Goal: Information Seeking & Learning: Learn about a topic

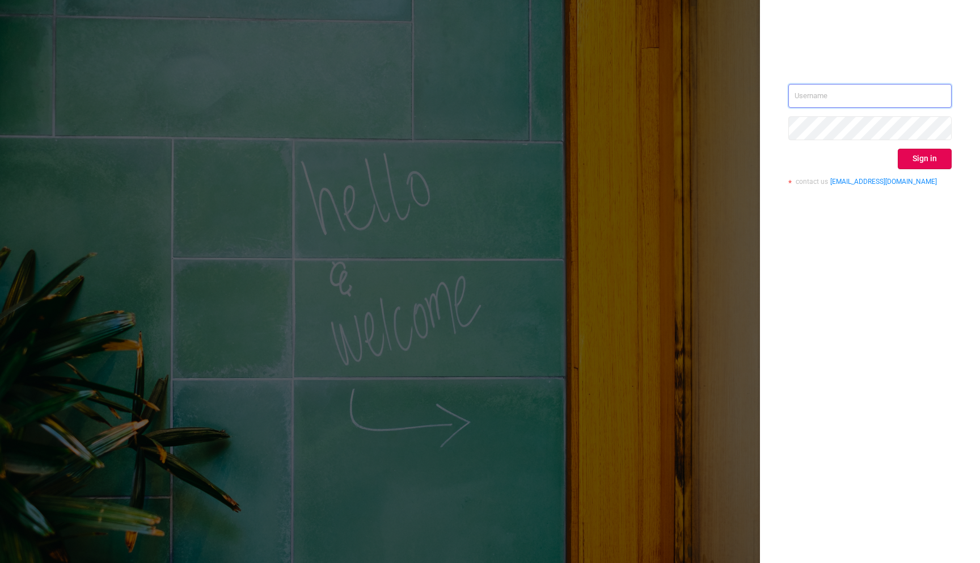
click at [857, 96] on input "text" at bounding box center [870, 96] width 163 height 24
type input "[EMAIL_ADDRESS][DOMAIN_NAME]"
click at [914, 149] on button "Sign in" at bounding box center [925, 159] width 54 height 20
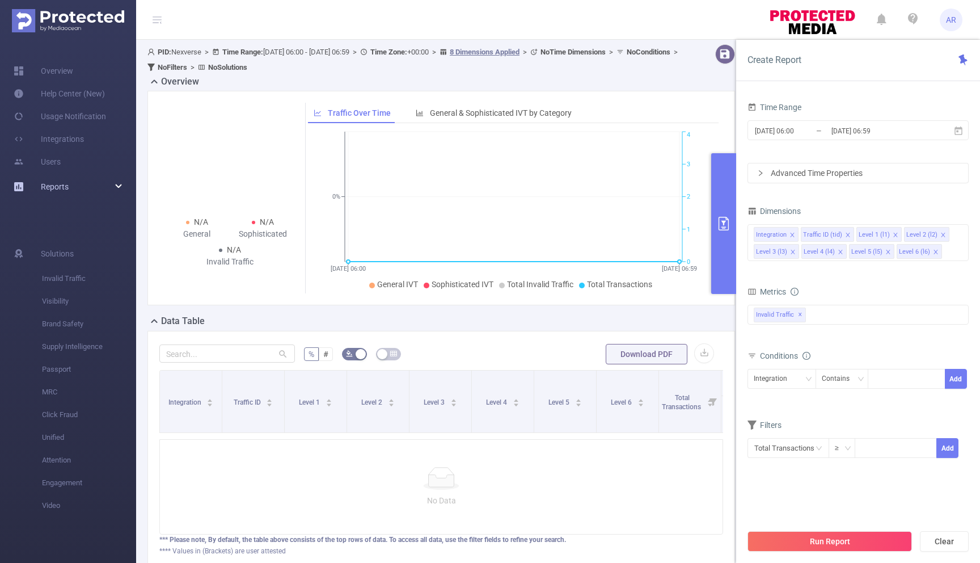
click at [49, 188] on span "Reports" at bounding box center [55, 186] width 28 height 9
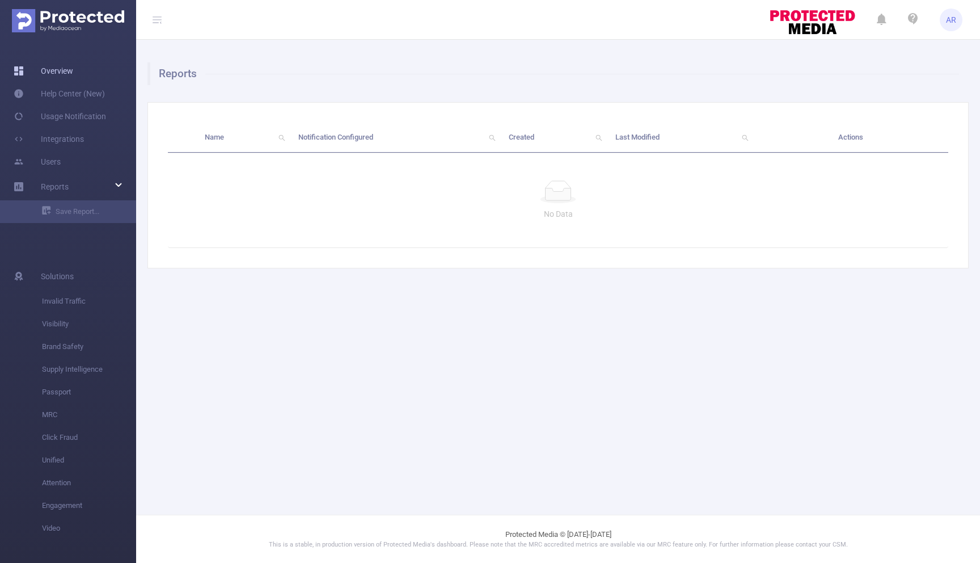
click at [56, 66] on link "Overview" at bounding box center [44, 71] width 60 height 23
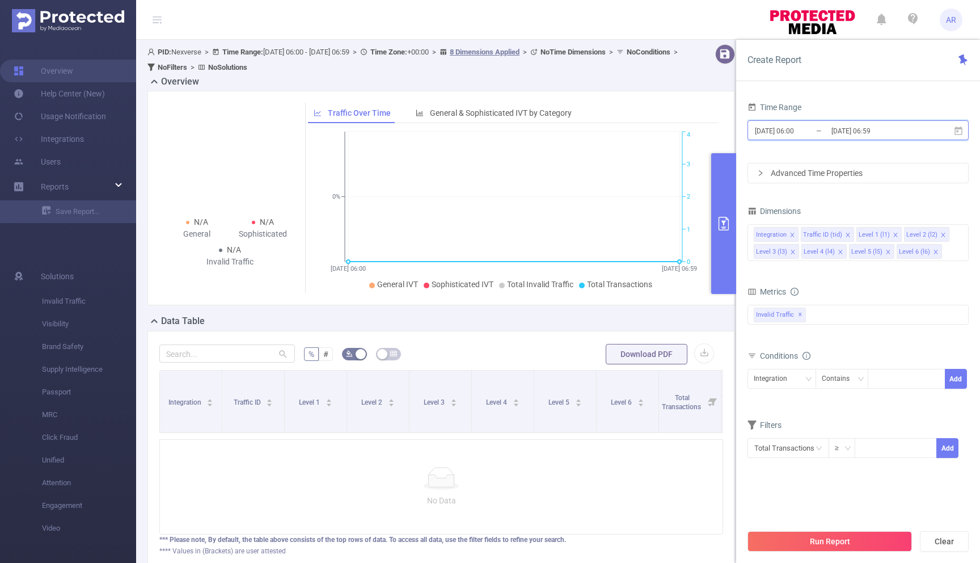
click at [960, 129] on icon at bounding box center [959, 131] width 10 height 10
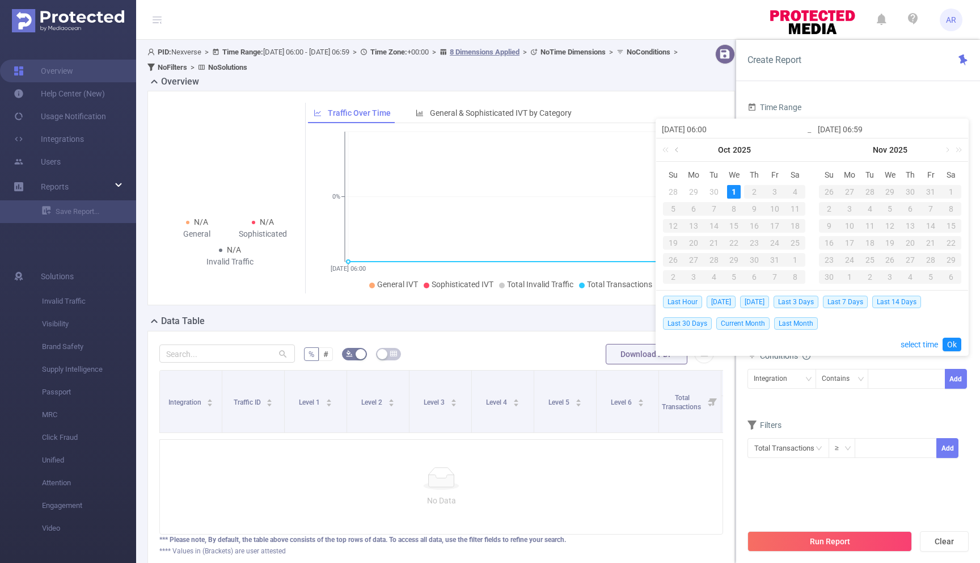
click at [678, 151] on link at bounding box center [678, 149] width 10 height 23
click at [715, 261] on div "30" at bounding box center [714, 260] width 14 height 14
type input "[DATE] 06:00"
type input "[DATE] 06:59"
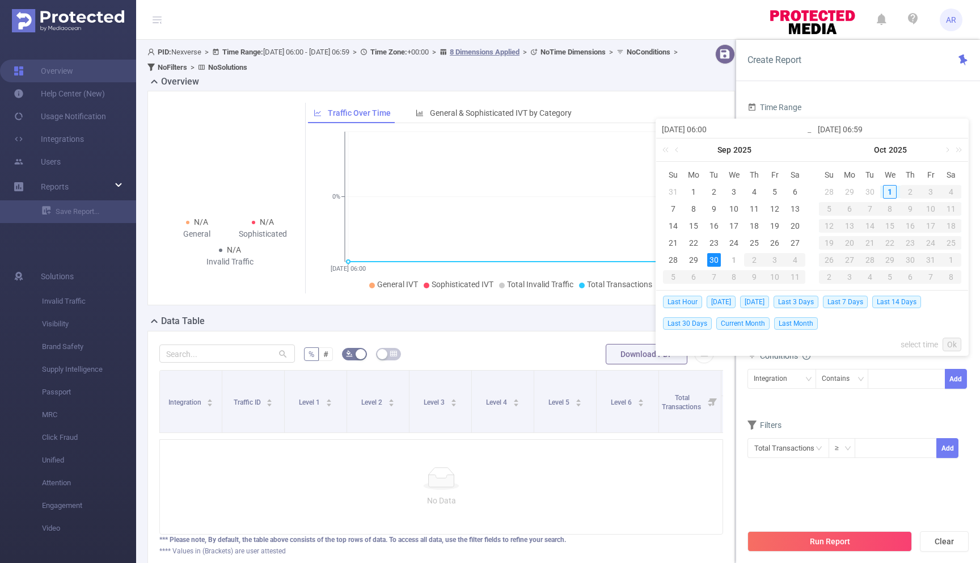
type input "[DATE] 06:00"
type input "[DATE] 06:59"
click at [668, 344] on button "button" at bounding box center [671, 344] width 16 height 9
type input "[DATE] 23:59"
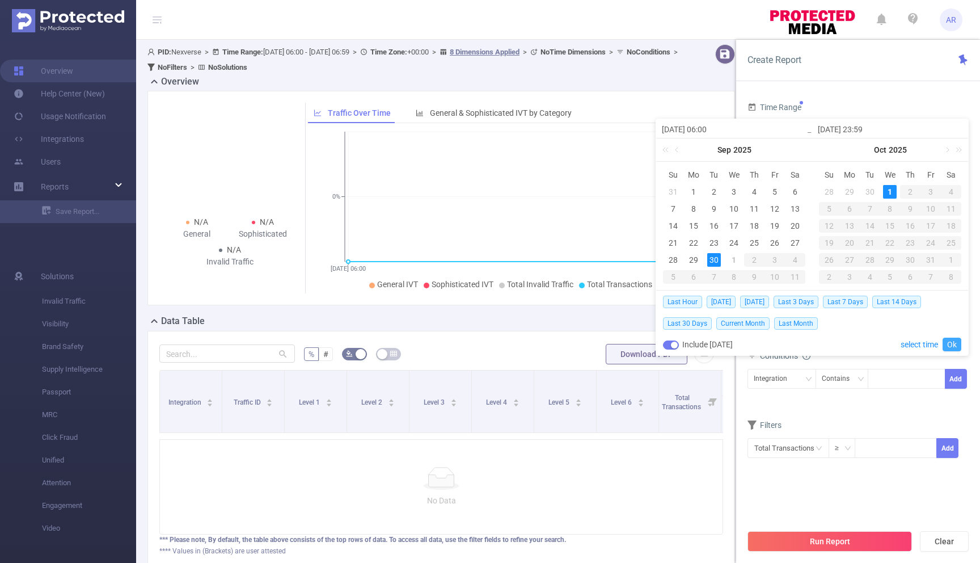
click at [949, 343] on link "Ok" at bounding box center [952, 345] width 19 height 14
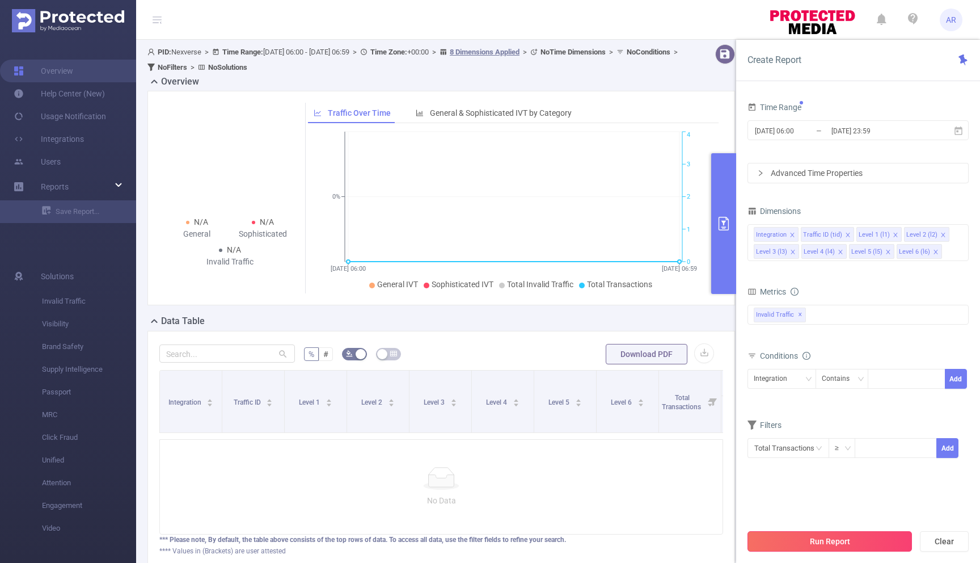
click at [827, 538] on button "Run Report" at bounding box center [830, 541] width 165 height 20
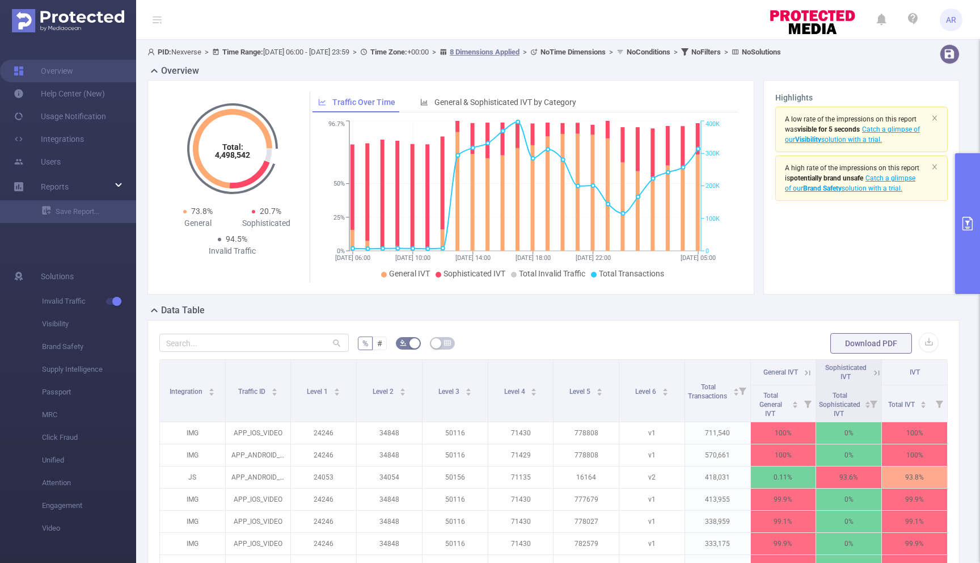
click at [537, 91] on div "Total: 4,498,542 Total: 4,498,542 73.8% General 20.7% Sophisticated 94.5% Inval…" at bounding box center [450, 187] width 607 height 214
click at [528, 94] on div "General & Sophisticated IVT by Category" at bounding box center [498, 102] width 167 height 21
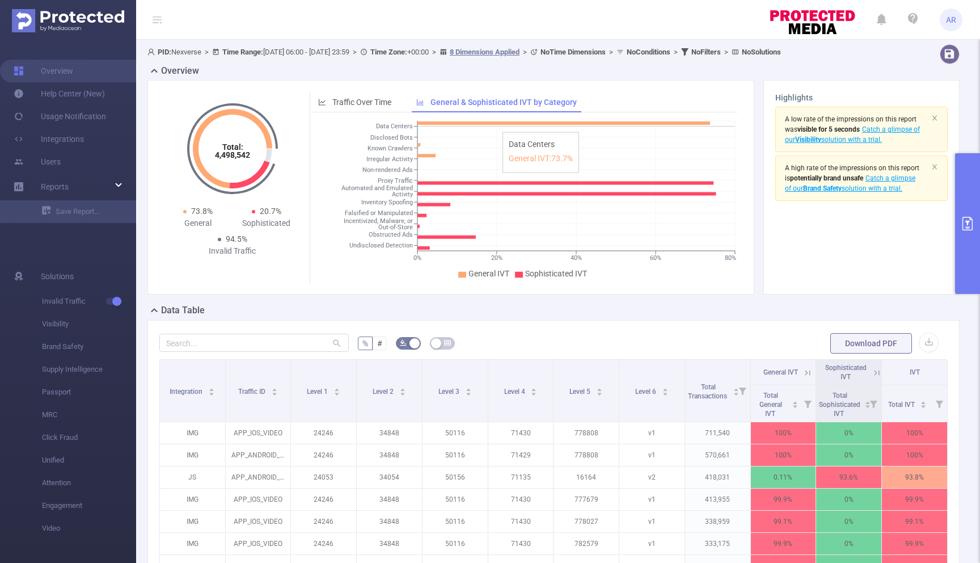
click at [497, 121] on icon at bounding box center [564, 122] width 293 height 3
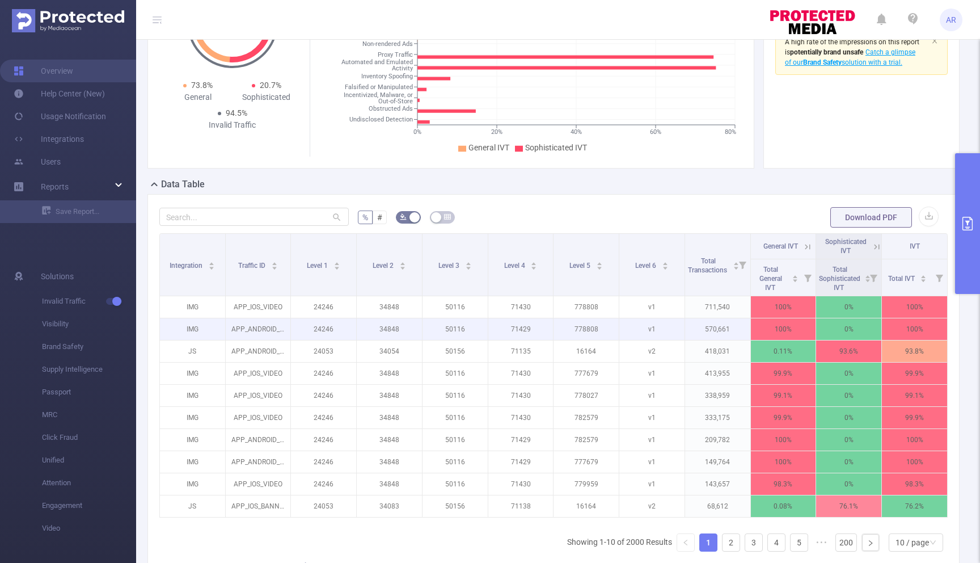
scroll to position [125, 0]
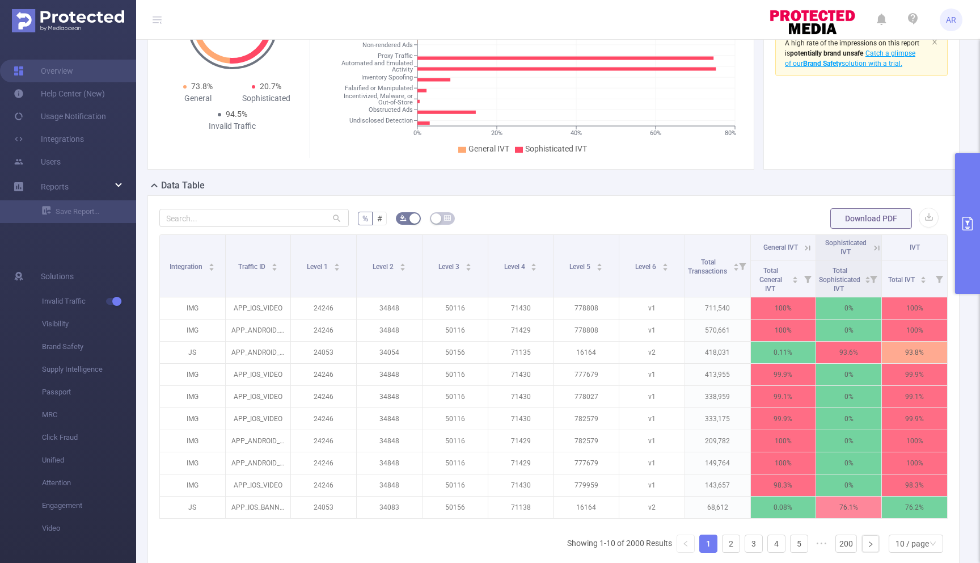
click at [970, 205] on button "primary" at bounding box center [967, 223] width 25 height 141
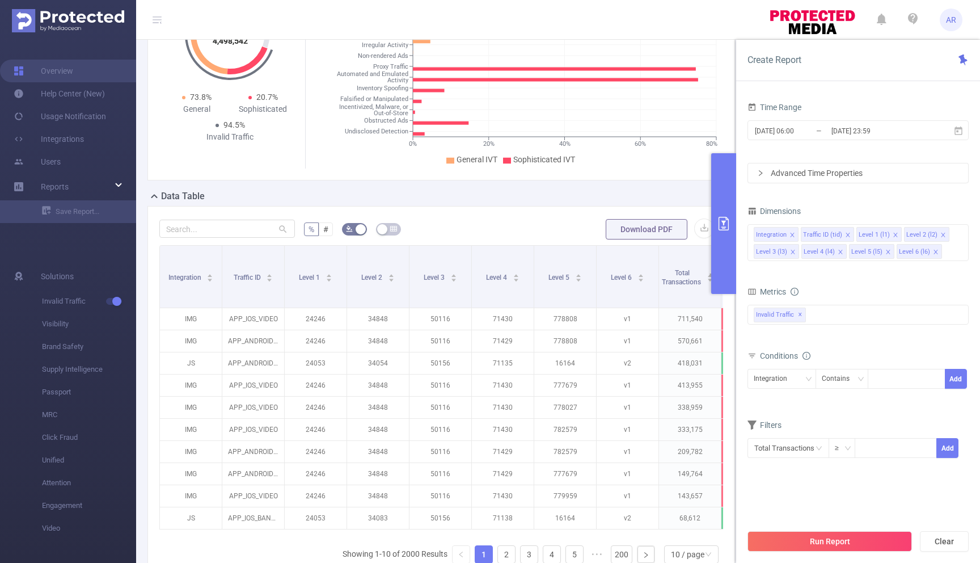
drag, startPoint x: 847, startPoint y: 235, endPoint x: 845, endPoint y: 204, distance: 30.7
click at [845, 204] on div "Dimensions Integration Traffic ID (tid) Level 1 (l1) Level 2 (l2) Level 3 (l3) …" at bounding box center [858, 236] width 221 height 67
click at [794, 234] on icon "icon: close" at bounding box center [793, 235] width 6 height 6
click at [799, 232] on icon "icon: close" at bounding box center [801, 235] width 6 height 6
click at [793, 234] on icon "icon: close" at bounding box center [793, 235] width 6 height 6
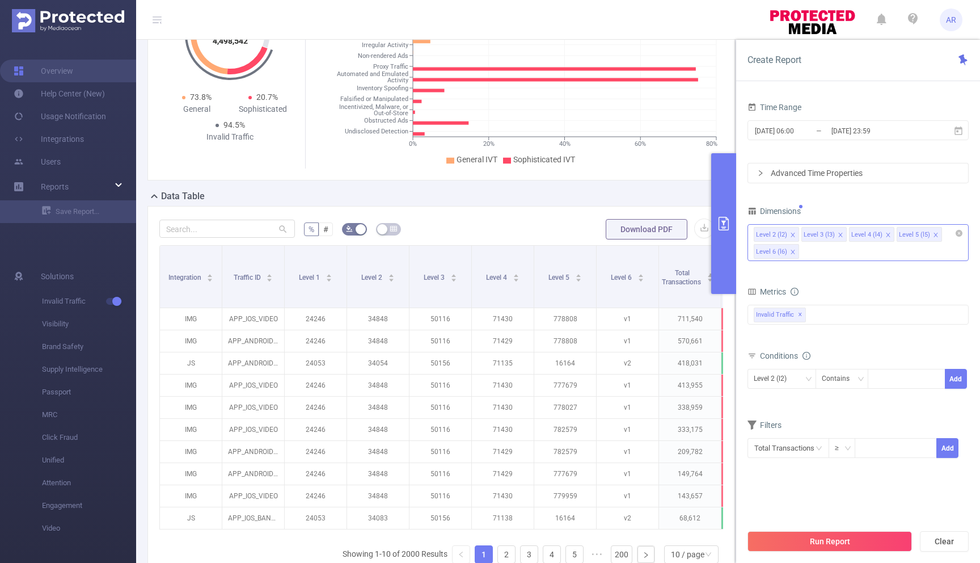
click at [793, 234] on icon "icon: close" at bounding box center [793, 235] width 6 height 6
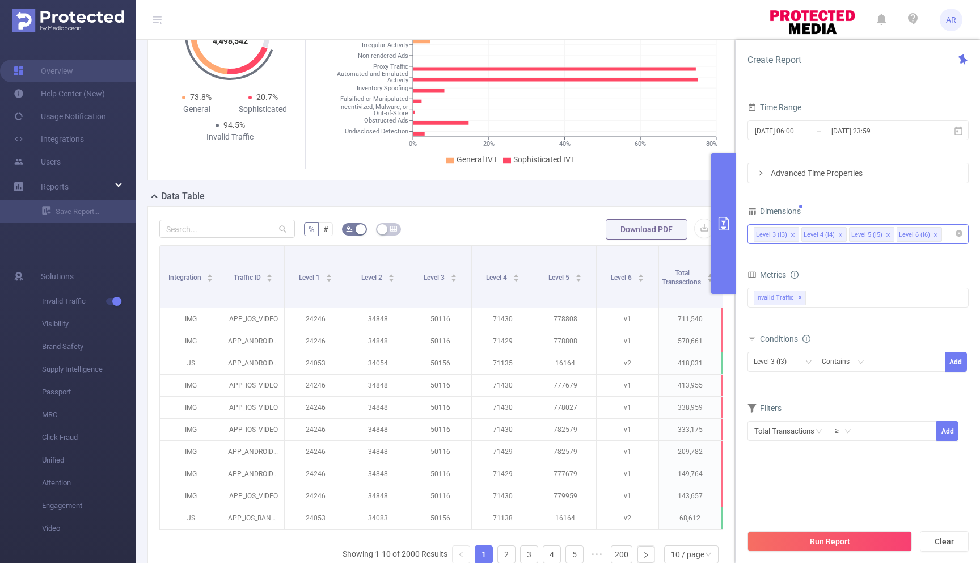
click at [793, 234] on icon "icon: close" at bounding box center [793, 235] width 6 height 6
click at [827, 229] on div "Level 6 (l6)" at bounding box center [858, 234] width 209 height 19
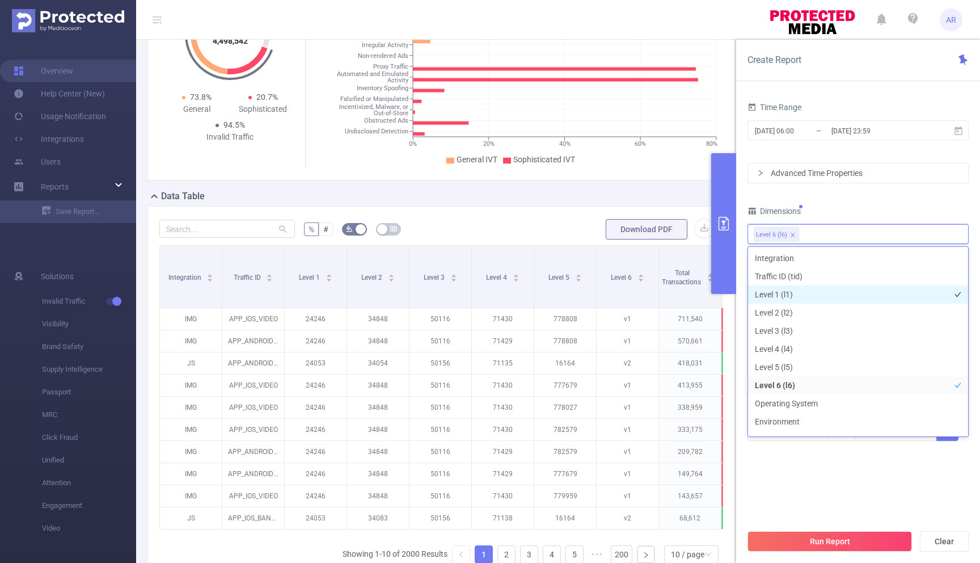
click at [793, 292] on li "Level 1 (l1)" at bounding box center [858, 294] width 220 height 18
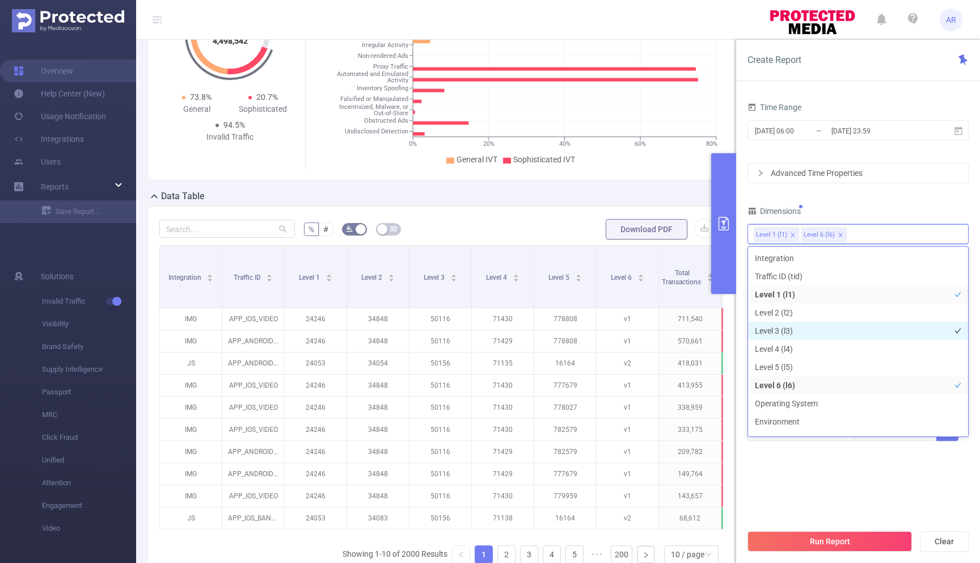
click at [781, 324] on li "Level 3 (l3)" at bounding box center [858, 331] width 220 height 18
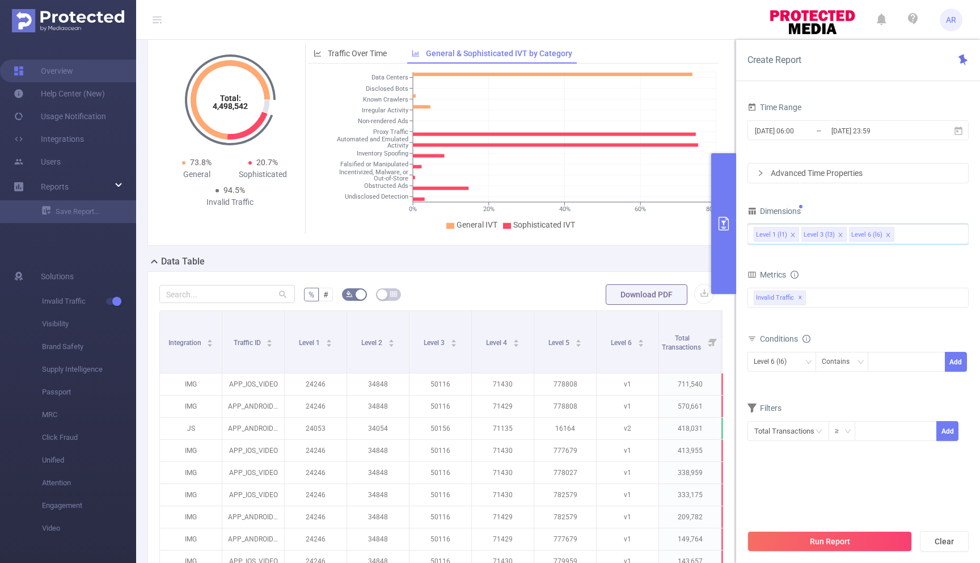
scroll to position [0, 0]
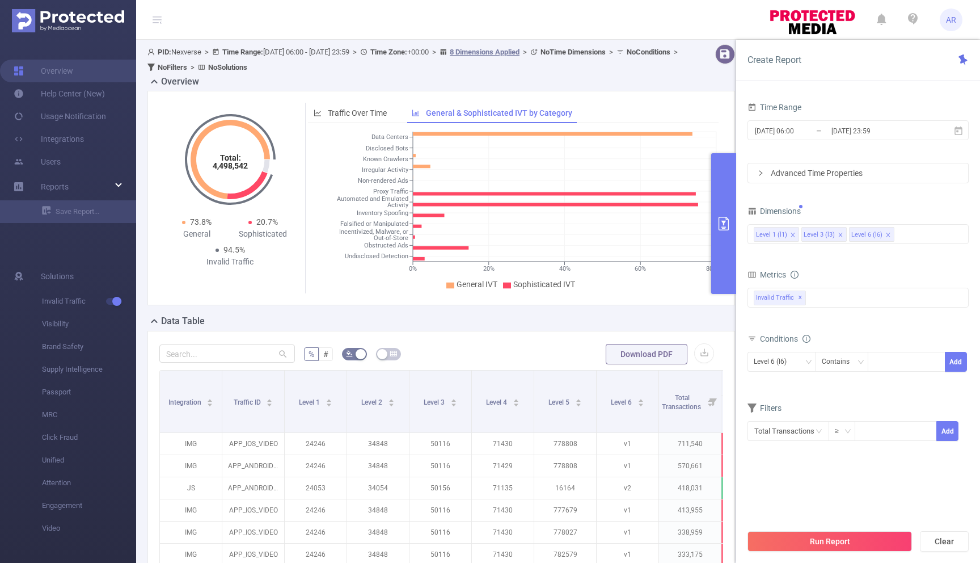
click at [638, 317] on div "Data Table" at bounding box center [445, 322] width 597 height 16
click at [802, 533] on button "Run Report" at bounding box center [830, 541] width 165 height 20
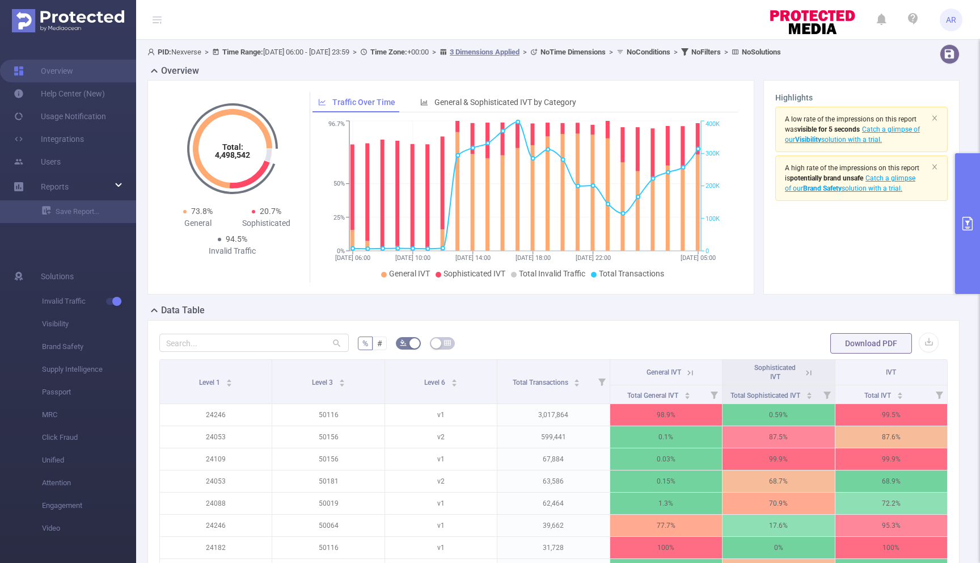
click at [157, 12] on icon at bounding box center [157, 19] width 14 height 39
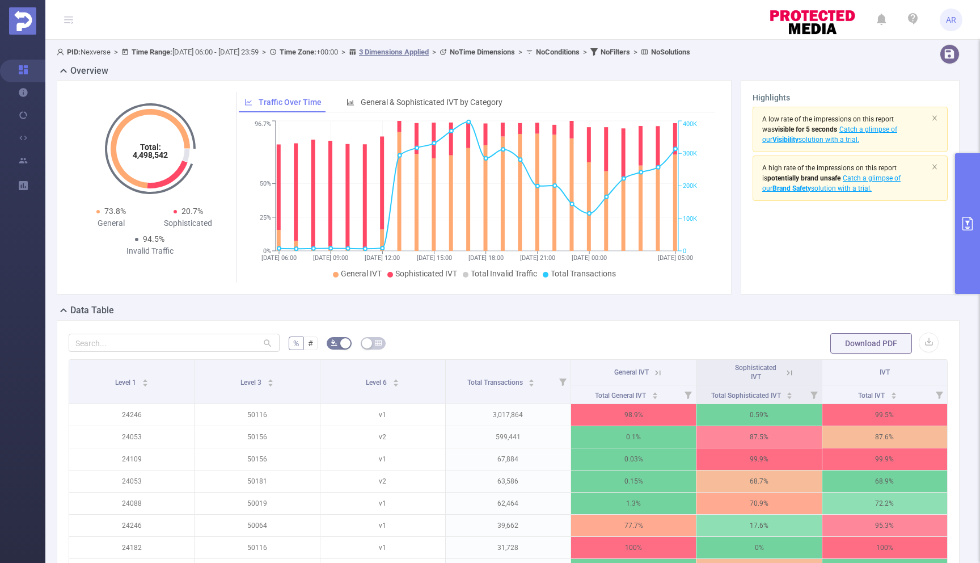
click at [970, 200] on button "primary" at bounding box center [967, 223] width 25 height 141
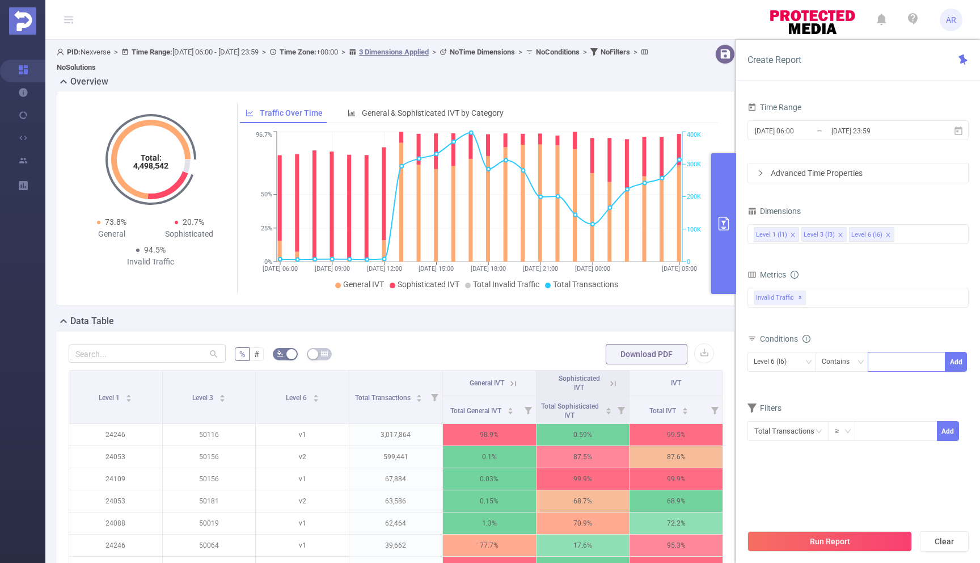
click at [878, 361] on input at bounding box center [876, 362] width 5 height 15
type input "v2"
click at [899, 385] on li "v2" at bounding box center [907, 385] width 78 height 18
click at [953, 361] on button "Add" at bounding box center [956, 362] width 22 height 20
click at [813, 541] on button "Run Report" at bounding box center [830, 541] width 165 height 20
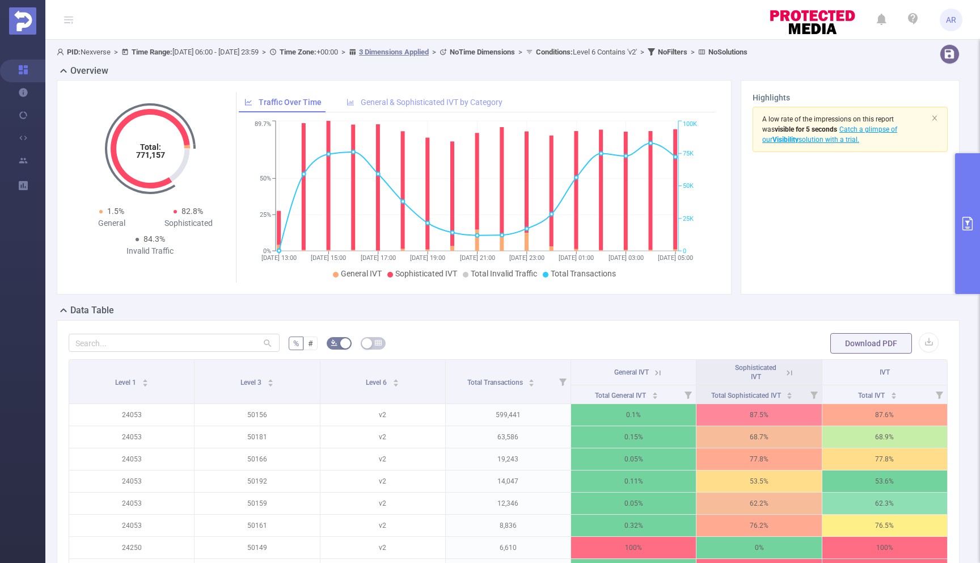
click at [393, 101] on span "General & Sophisticated IVT by Category" at bounding box center [432, 102] width 142 height 9
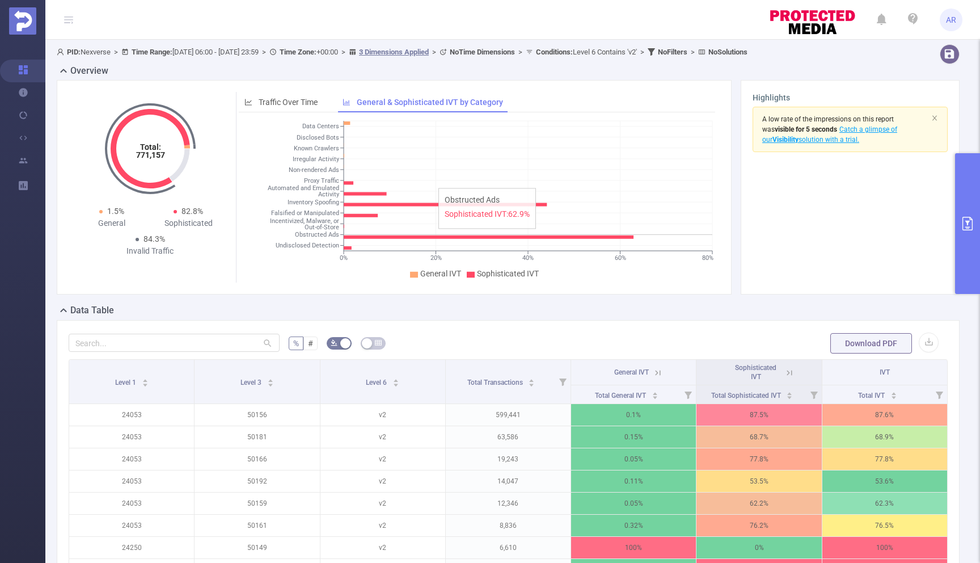
click at [433, 236] on icon at bounding box center [489, 236] width 290 height 3
click at [972, 217] on icon "primary" at bounding box center [968, 224] width 14 height 14
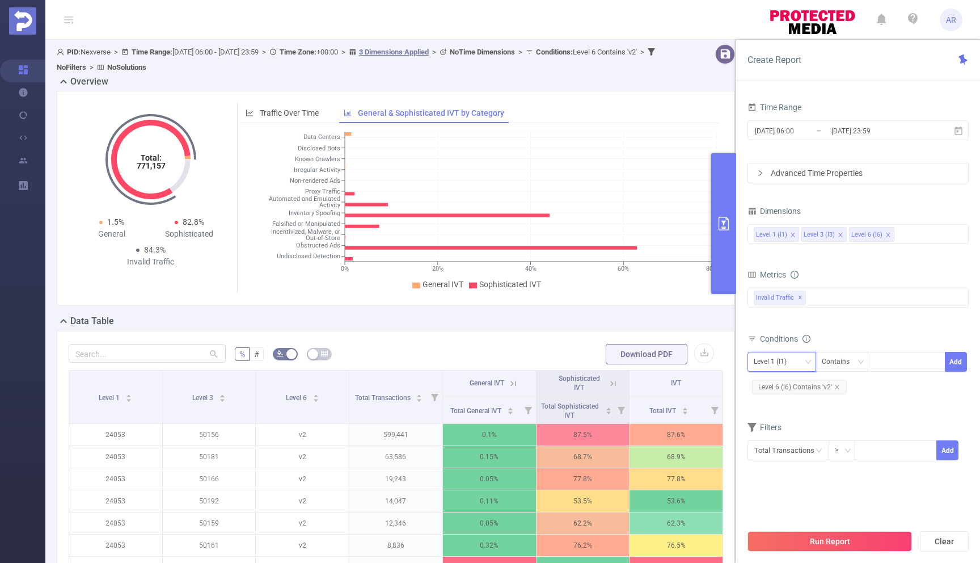
click at [797, 362] on div "Level 1 (l1)" at bounding box center [782, 361] width 56 height 19
click at [844, 324] on div "bp_total bp_adult bp_arms bp_crime bp_death_injury_military bp_piracy bp_hate_a…" at bounding box center [858, 305] width 221 height 40
click at [832, 299] on div "Invalid Traffic ✕" at bounding box center [858, 298] width 221 height 20
click at [743, 324] on div "Time Range [DATE] 06:00 _ [DATE] 23:59 Advanced Time Properties Dimensions Leve…" at bounding box center [858, 335] width 244 height 495
click at [792, 451] on input "text" at bounding box center [789, 450] width 82 height 20
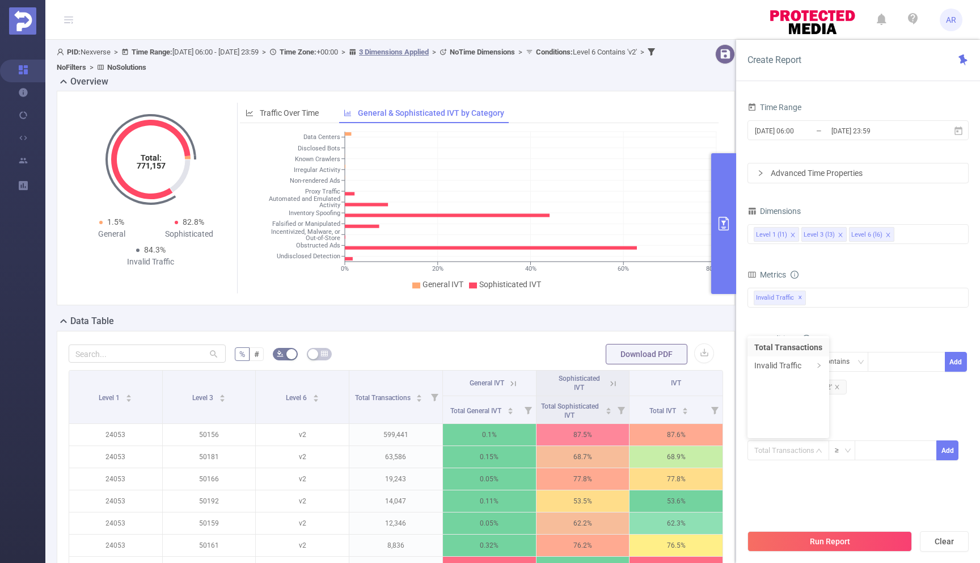
click at [793, 483] on div "Time Range [DATE] 06:00 _ [DATE] 23:59 Advanced Time Properties Dimensions Leve…" at bounding box center [858, 293] width 221 height 389
click at [887, 452] on input at bounding box center [895, 449] width 81 height 17
type input "1,000"
click at [870, 541] on button "Run Report" at bounding box center [830, 541] width 165 height 20
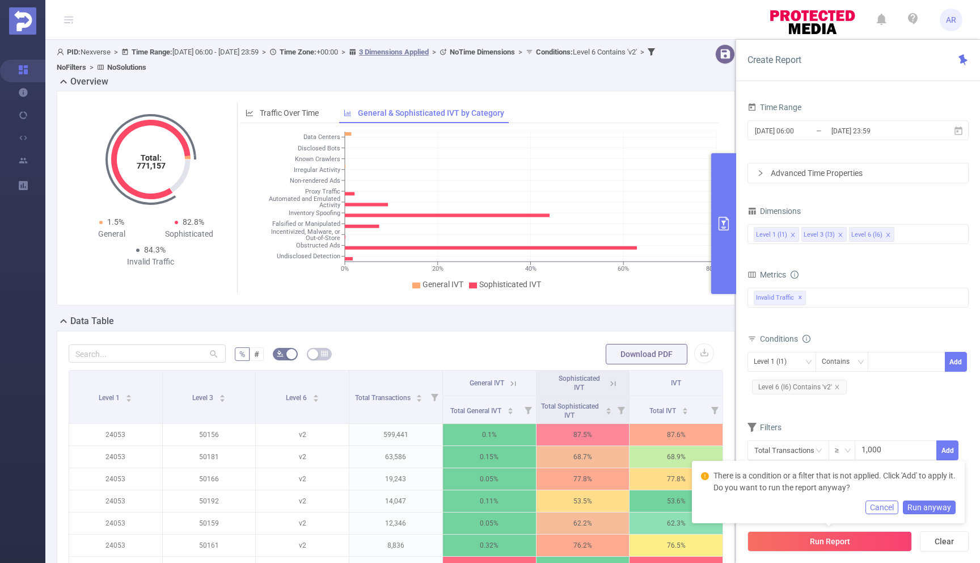
click at [888, 507] on button "Cancel" at bounding box center [882, 507] width 33 height 14
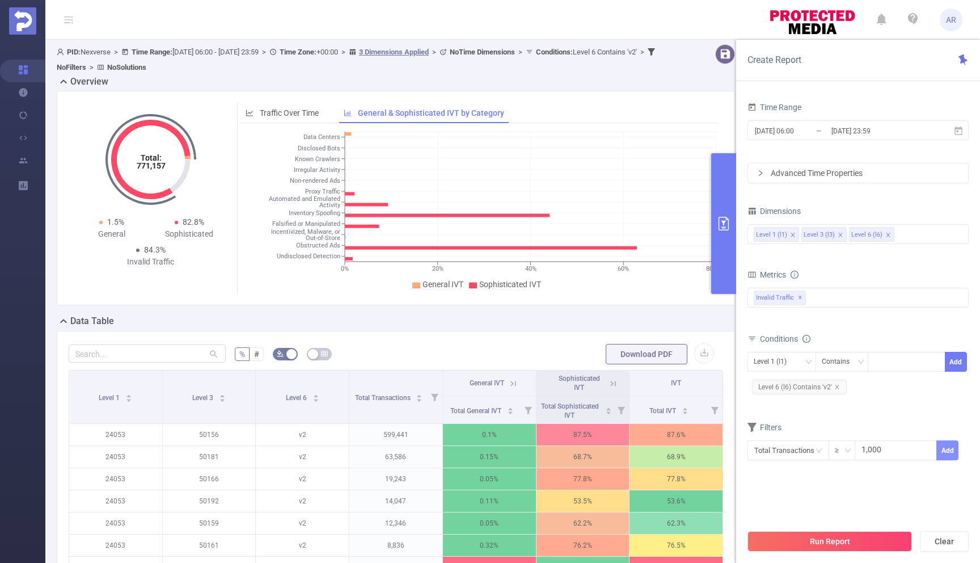
click at [946, 450] on button "Add" at bounding box center [948, 450] width 22 height 20
click at [838, 541] on button "Run Report" at bounding box center [830, 541] width 165 height 20
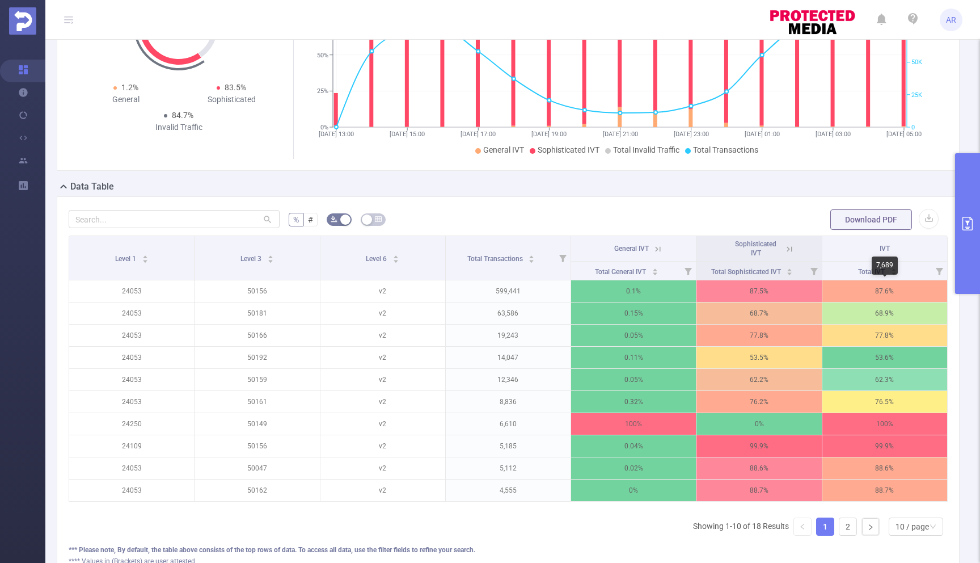
scroll to position [121, 0]
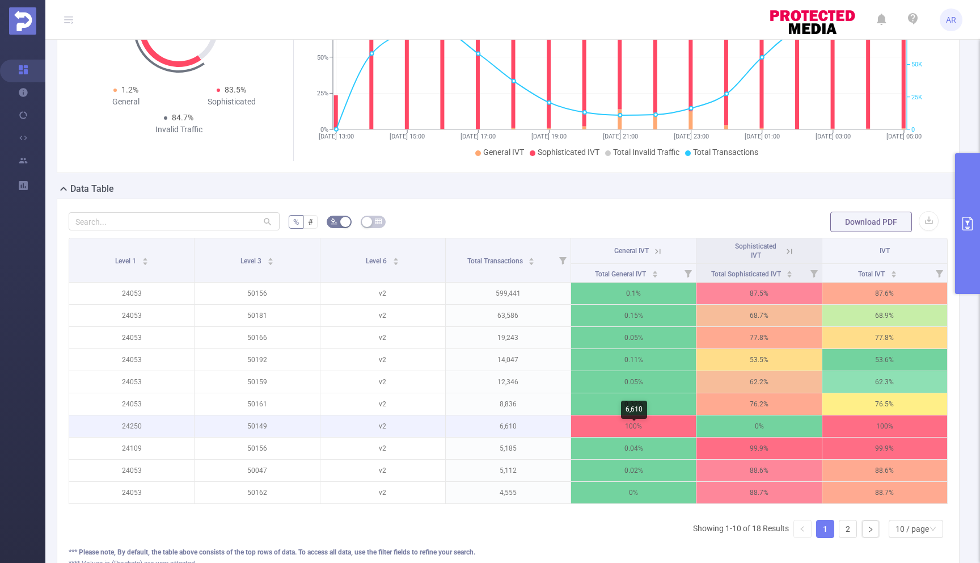
click at [638, 436] on p "100%" at bounding box center [633, 426] width 125 height 22
click at [133, 435] on p "24250" at bounding box center [131, 426] width 125 height 22
copy p "24250"
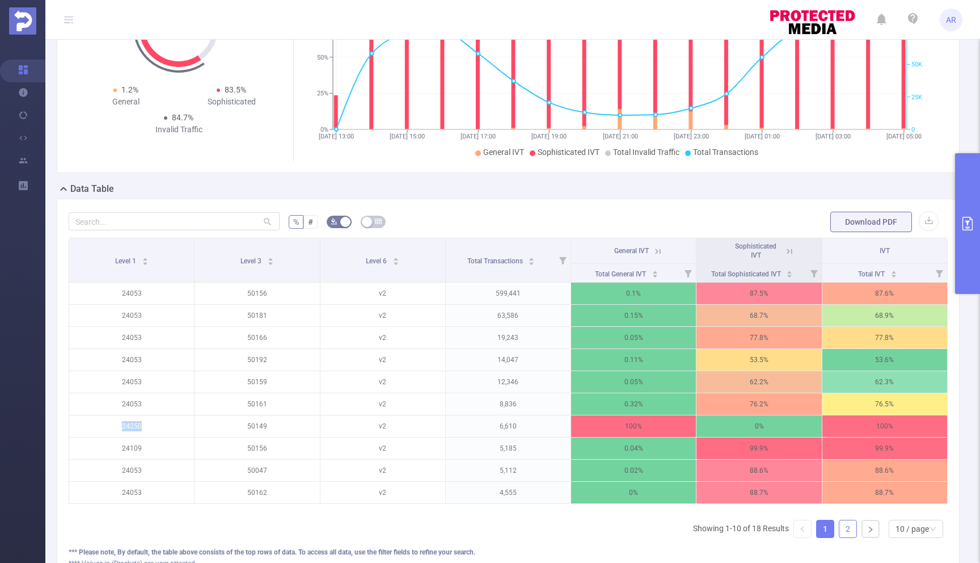
click at [846, 536] on link "2" at bounding box center [848, 528] width 17 height 17
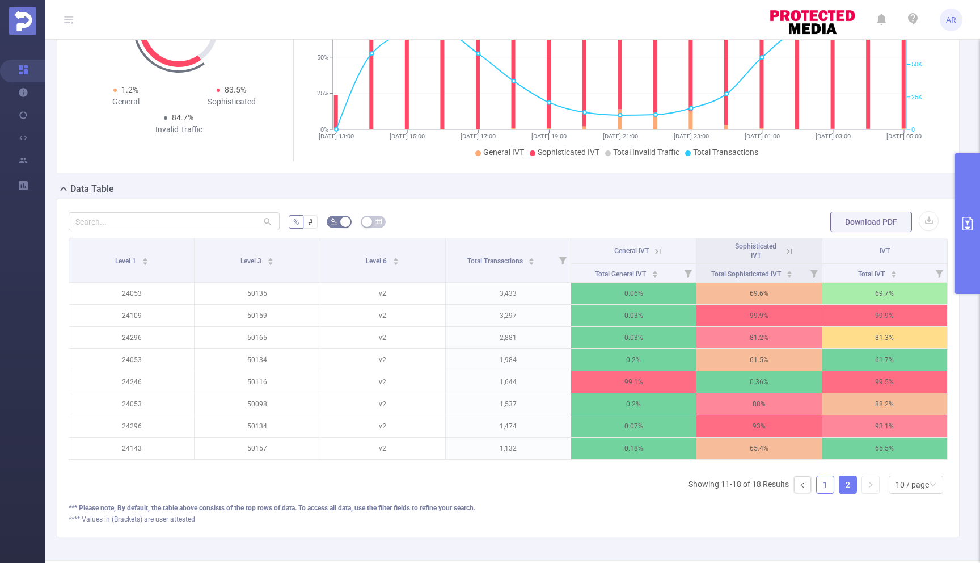
click at [825, 493] on link "1" at bounding box center [825, 484] width 17 height 17
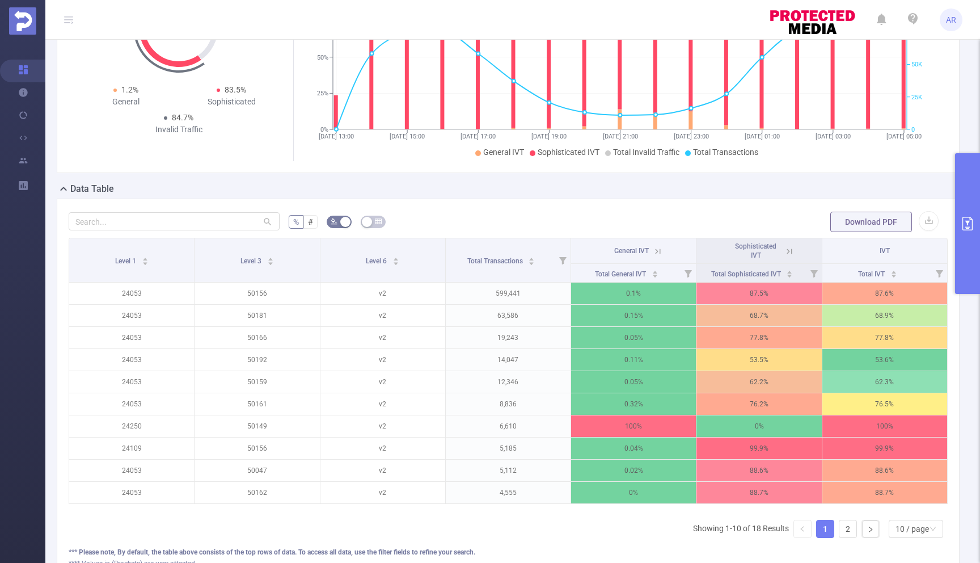
click at [970, 193] on button "primary" at bounding box center [967, 223] width 25 height 141
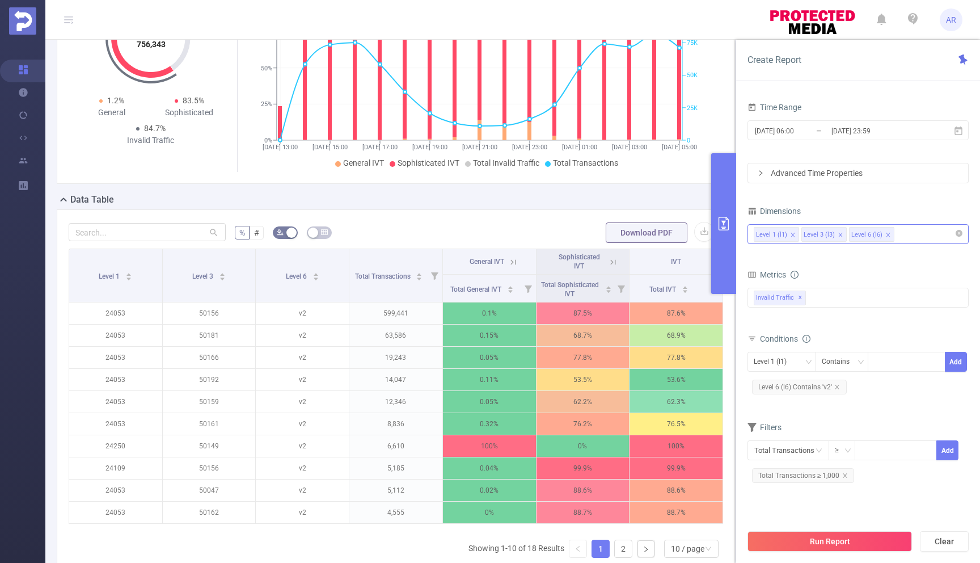
click at [925, 238] on div "Level 1 (l1) Level 3 (l3) Level 6 (l6)" at bounding box center [858, 234] width 209 height 19
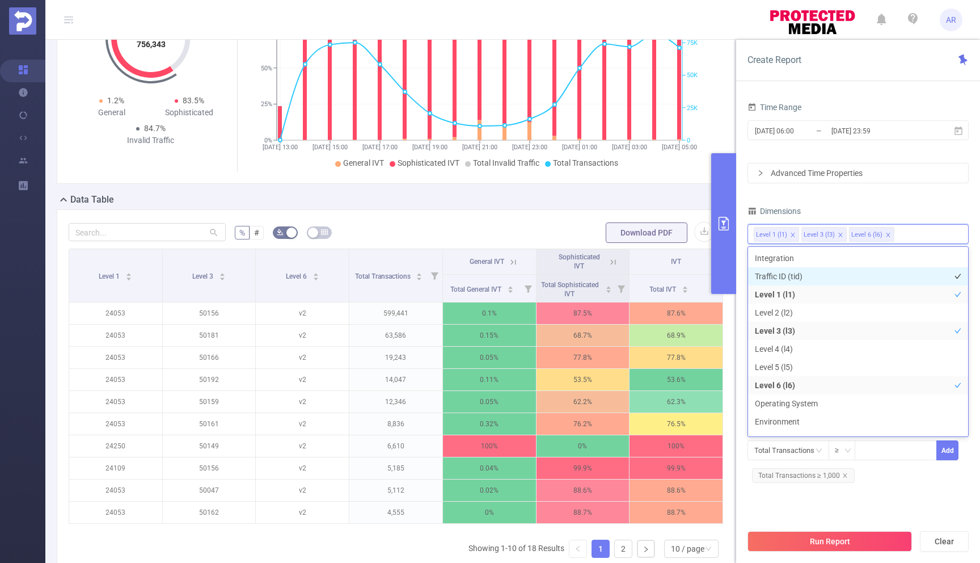
click at [860, 277] on li "Traffic ID (tid)" at bounding box center [858, 276] width 220 height 18
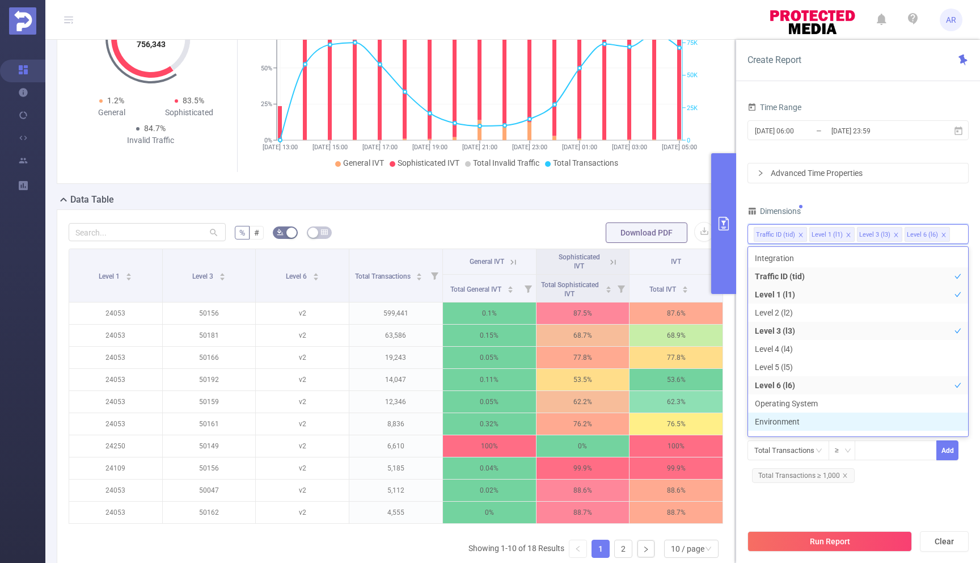
scroll to position [12, 0]
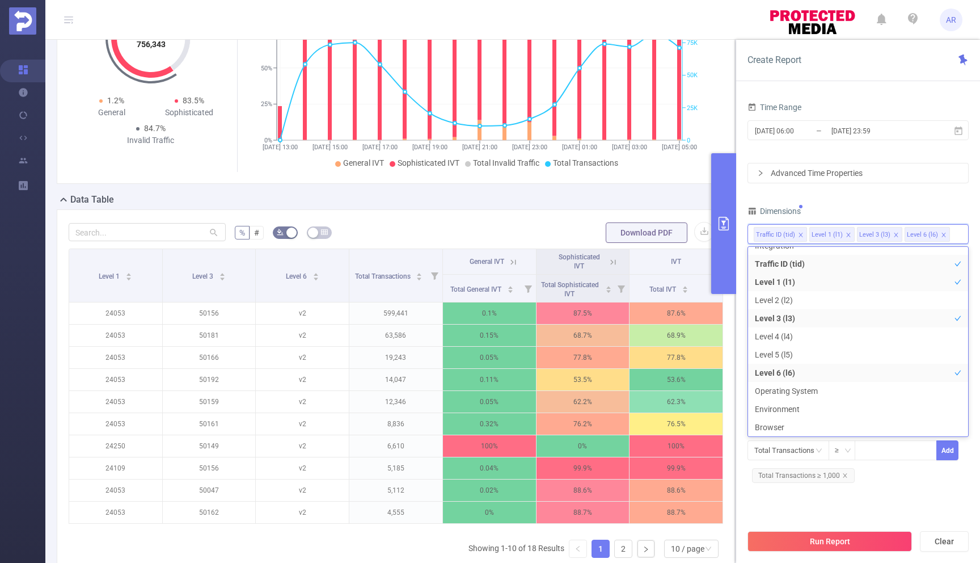
click at [909, 498] on div "Time Range [DATE] 06:00 _ [DATE] 23:59 Advanced Time Properties Dimensions Traf…" at bounding box center [858, 303] width 221 height 408
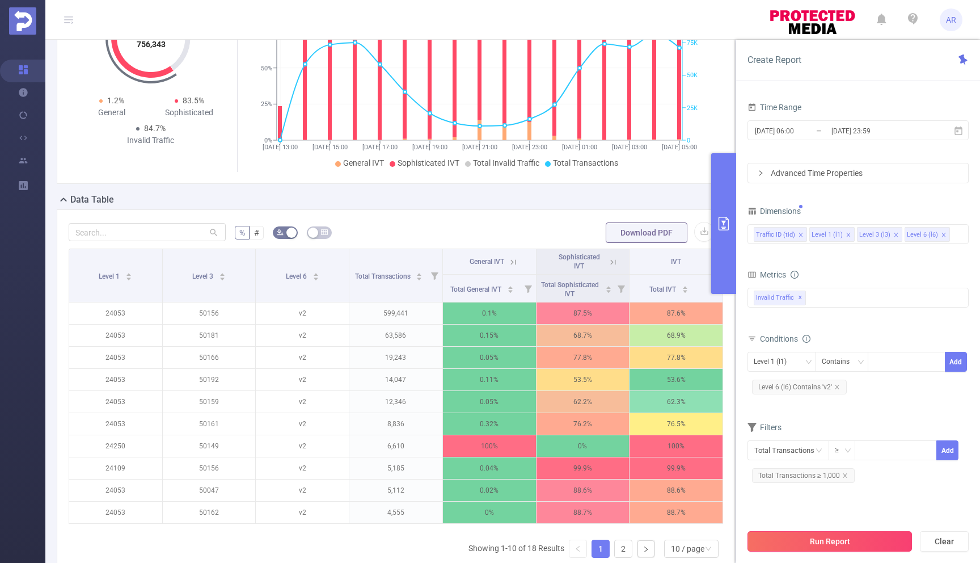
click at [832, 537] on button "Run Report" at bounding box center [830, 541] width 165 height 20
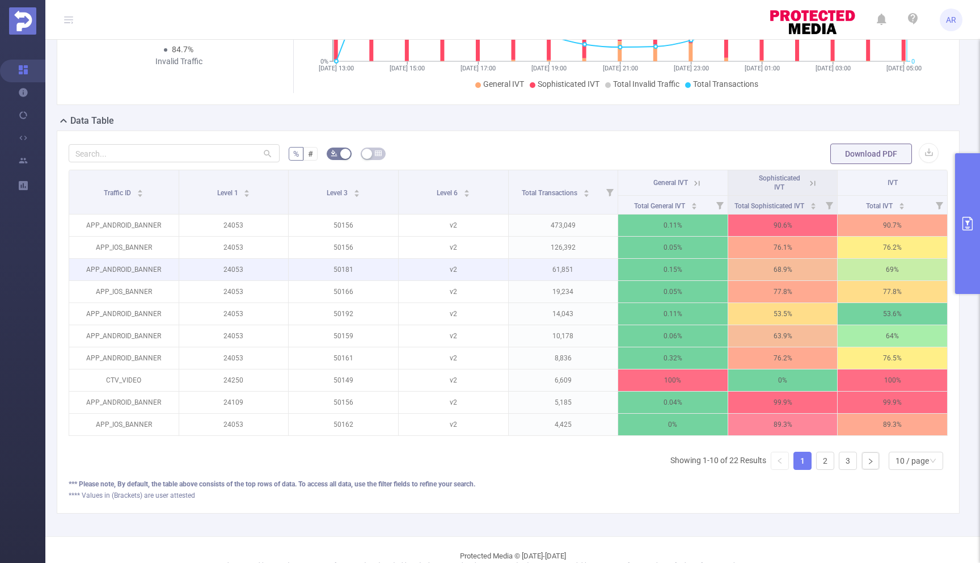
scroll to position [221, 0]
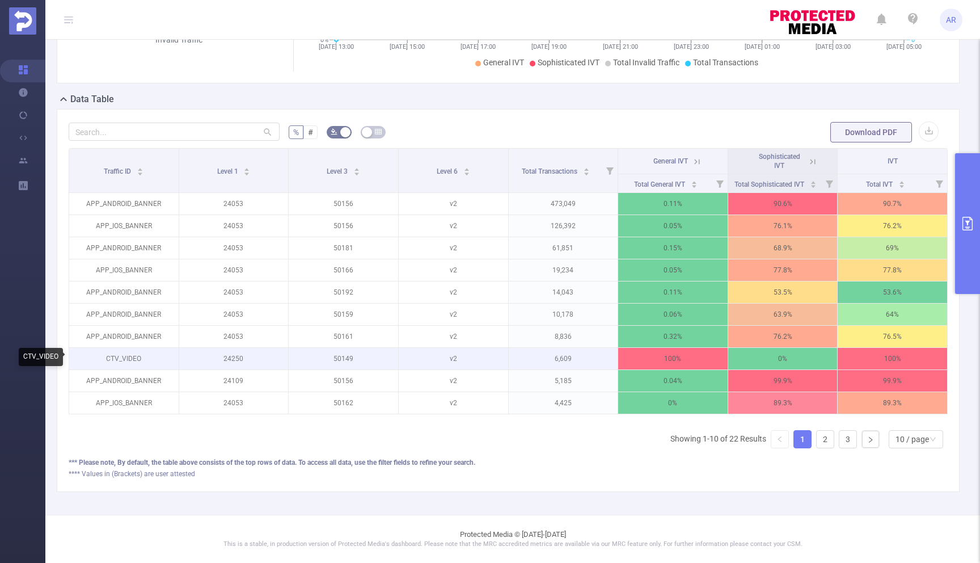
click at [127, 359] on p "CTV_VIDEO" at bounding box center [123, 359] width 109 height 22
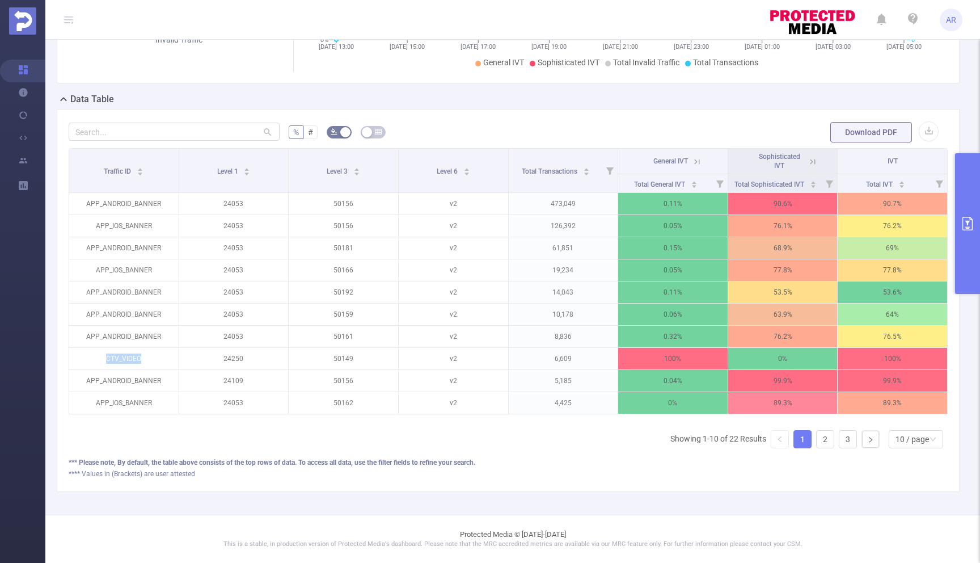
click at [971, 218] on icon "primary" at bounding box center [968, 224] width 10 height 14
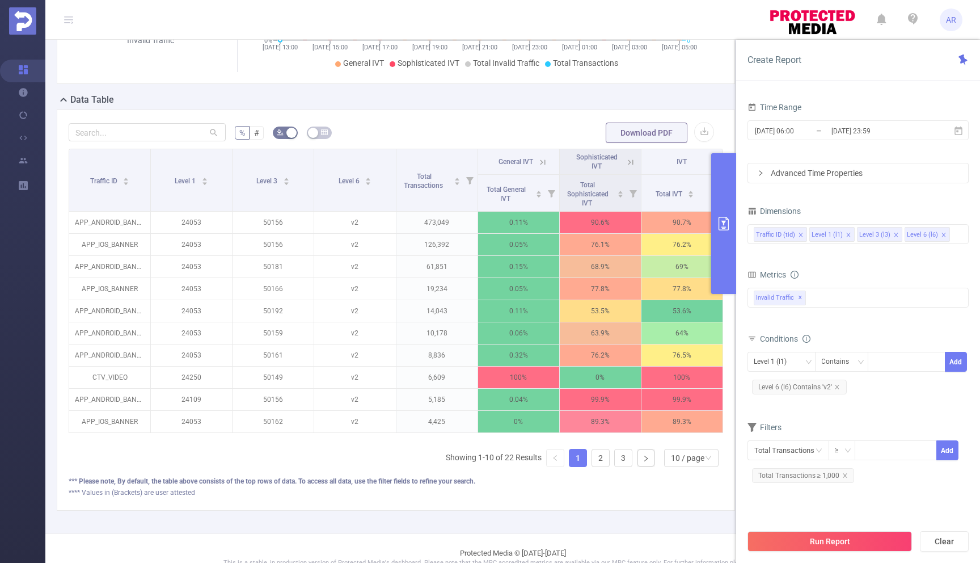
click at [643, 508] on div "% # Download PDF Traffic ID Level 1 Level 3 Level 6 Total Transactions General …" at bounding box center [396, 309] width 678 height 401
click at [957, 237] on div "Traffic ID (tid) Level 1 (l1) Level 3 (l3) Level 6 (l6)" at bounding box center [858, 234] width 209 height 19
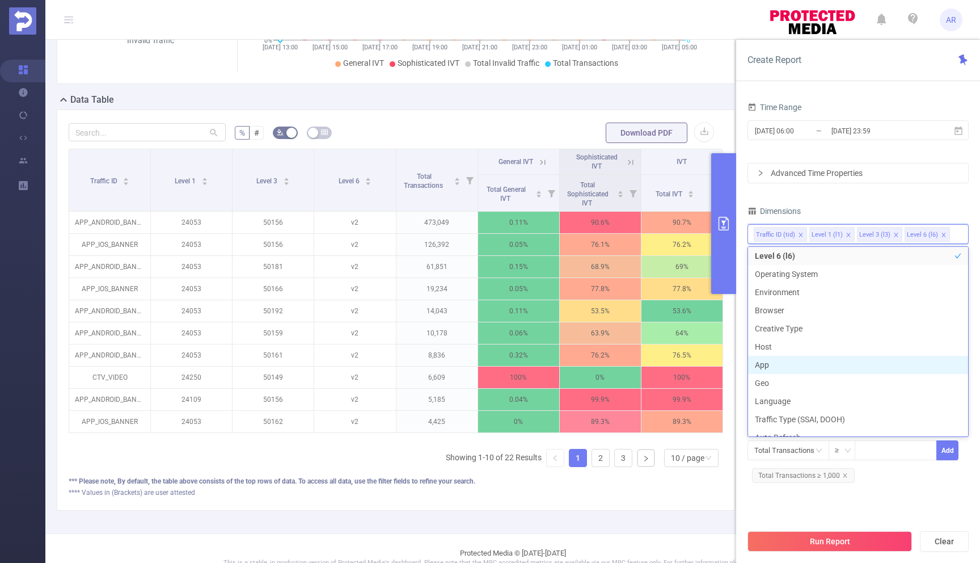
scroll to position [0, 0]
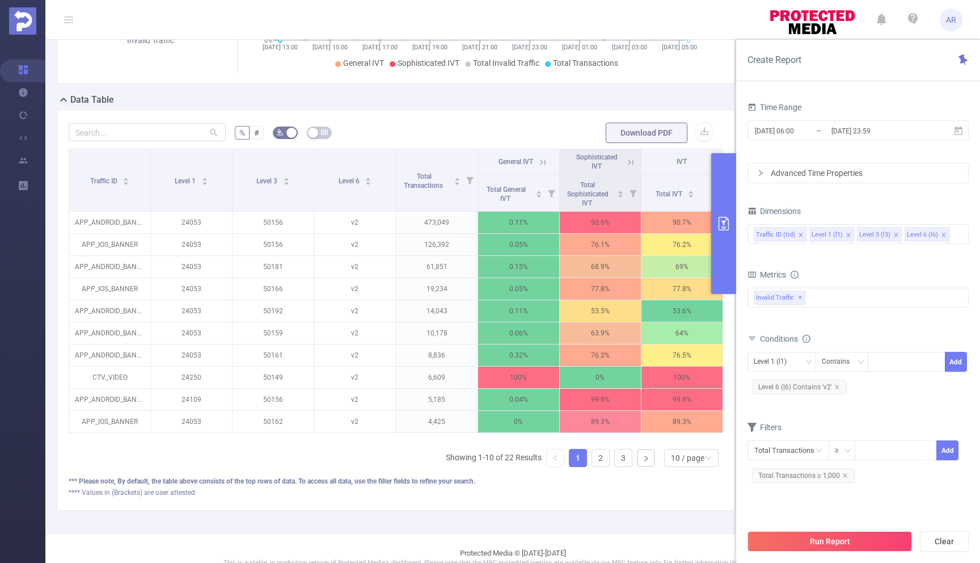
click at [883, 192] on div "Time Range [DATE] 06:00 _ [DATE] 23:59 Advanced Time Properties Dimensions Traf…" at bounding box center [858, 296] width 221 height 395
click at [823, 297] on div "Invalid Traffic ✕ Invalid Traffic" at bounding box center [858, 298] width 221 height 20
click at [879, 262] on form "Dimensions Traffic ID (tid) Level 1 (l1) Level 3 (l3) Level 6 (l6) Metrics bp_t…" at bounding box center [858, 348] width 221 height 291
click at [954, 234] on div "Traffic ID (tid) Level 1 (l1) Level 3 (l3) Level 6 (l6)" at bounding box center [858, 234] width 209 height 19
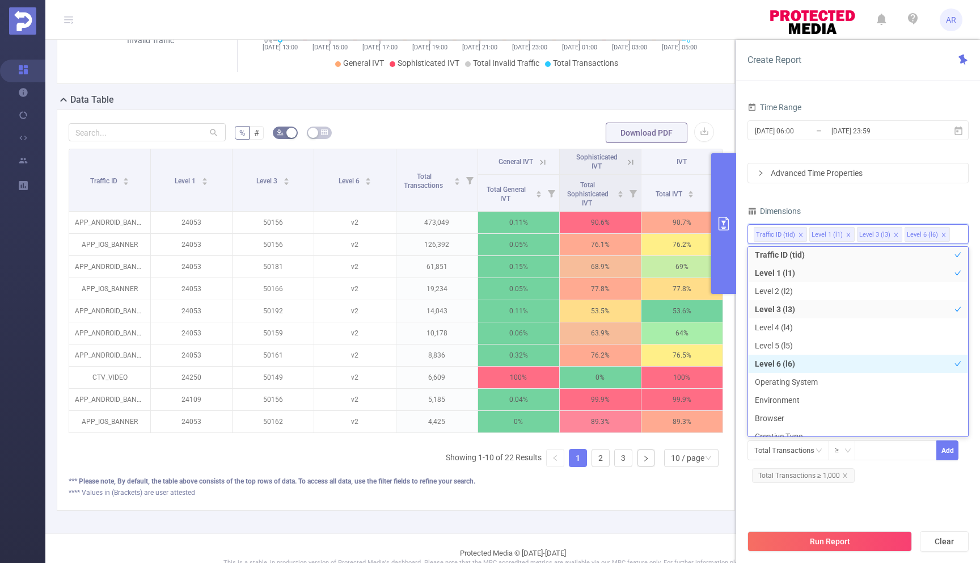
scroll to position [33, 0]
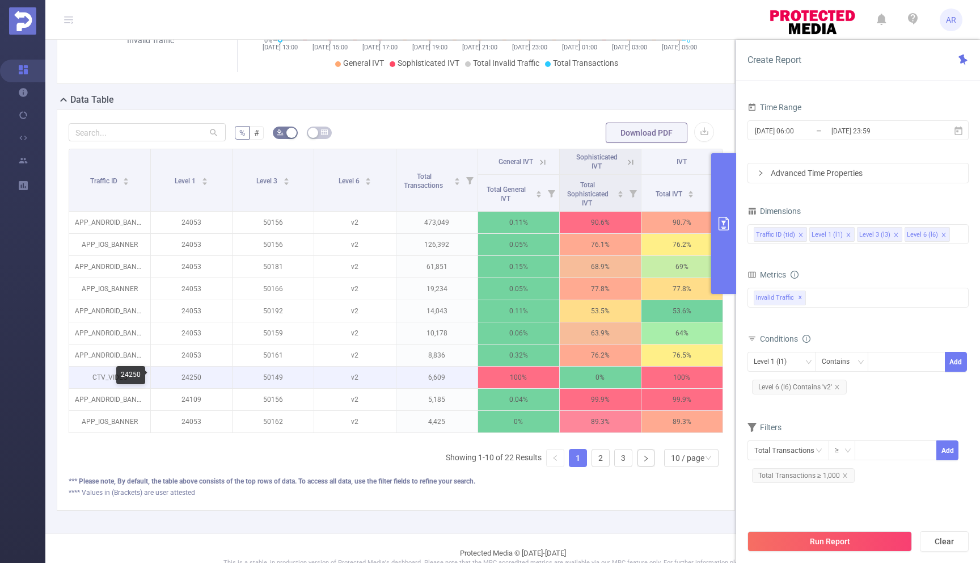
click at [192, 376] on p "24250" at bounding box center [191, 377] width 81 height 22
copy p "24250"
click at [886, 360] on div at bounding box center [906, 361] width 65 height 19
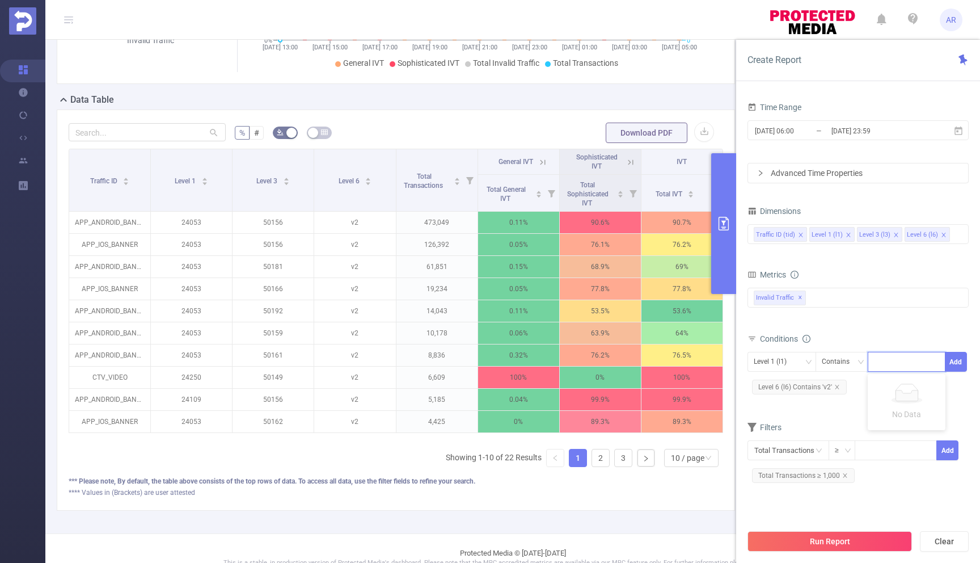
paste input "24250"
type input "24250"
click at [884, 383] on li "24250" at bounding box center [907, 385] width 78 height 18
click at [954, 359] on button "Add" at bounding box center [956, 362] width 22 height 20
click at [837, 541] on button "Run Report" at bounding box center [830, 541] width 165 height 20
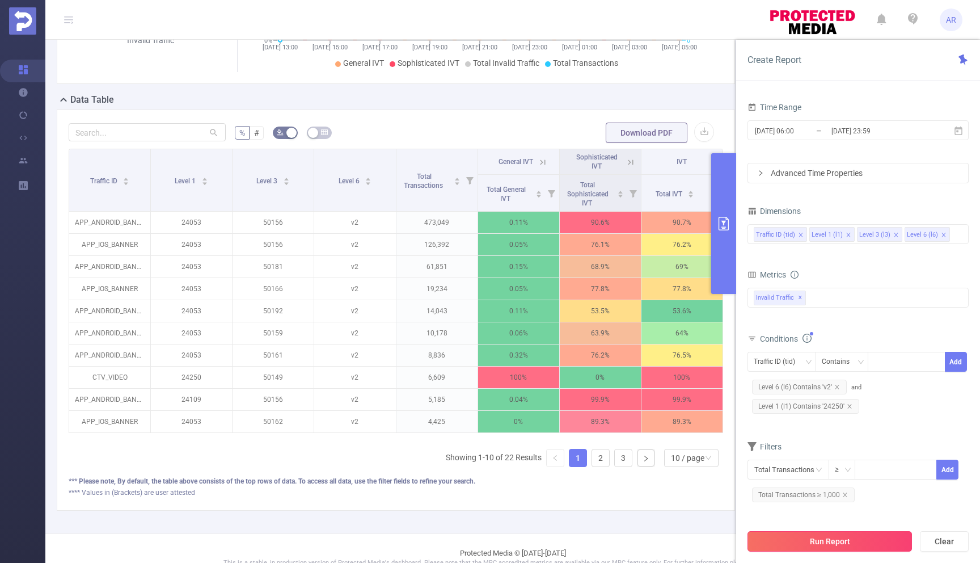
scroll to position [0, 0]
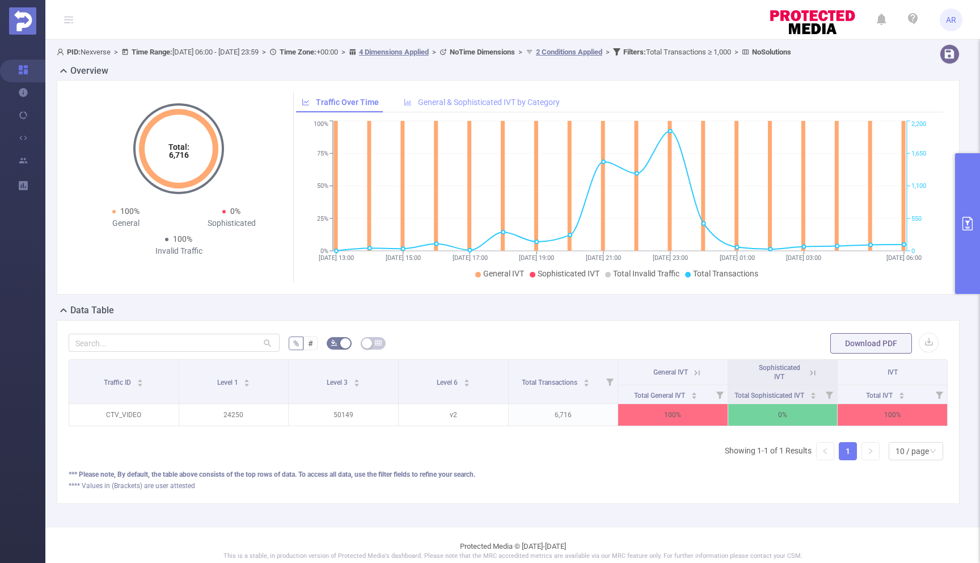
click at [513, 105] on span "General & Sophisticated IVT by Category" at bounding box center [489, 102] width 142 height 9
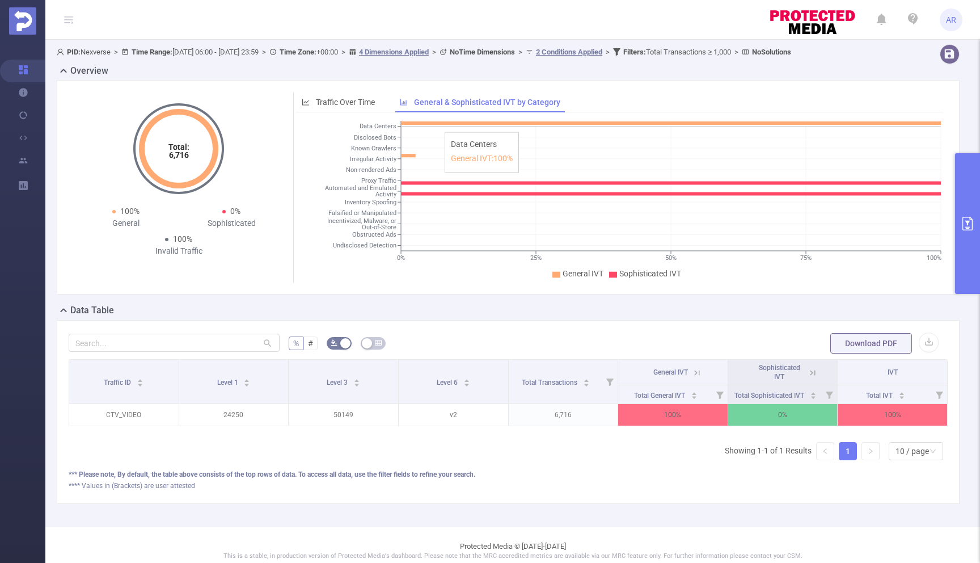
click at [439, 124] on icon at bounding box center [671, 122] width 540 height 3
click at [235, 412] on p "24250" at bounding box center [233, 415] width 109 height 22
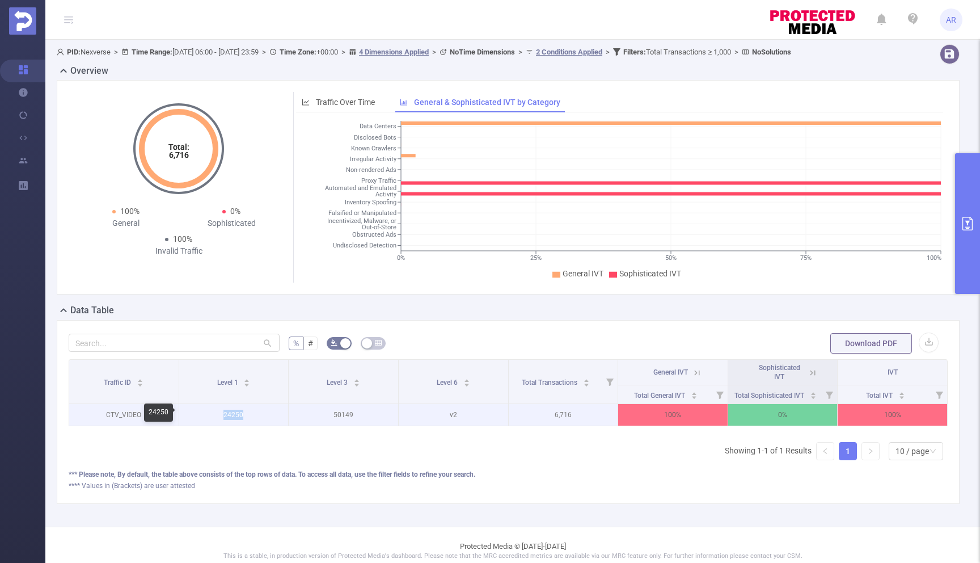
click at [235, 412] on p "24250" at bounding box center [233, 415] width 109 height 22
copy p "24250"
click at [975, 203] on button "primary" at bounding box center [967, 223] width 25 height 141
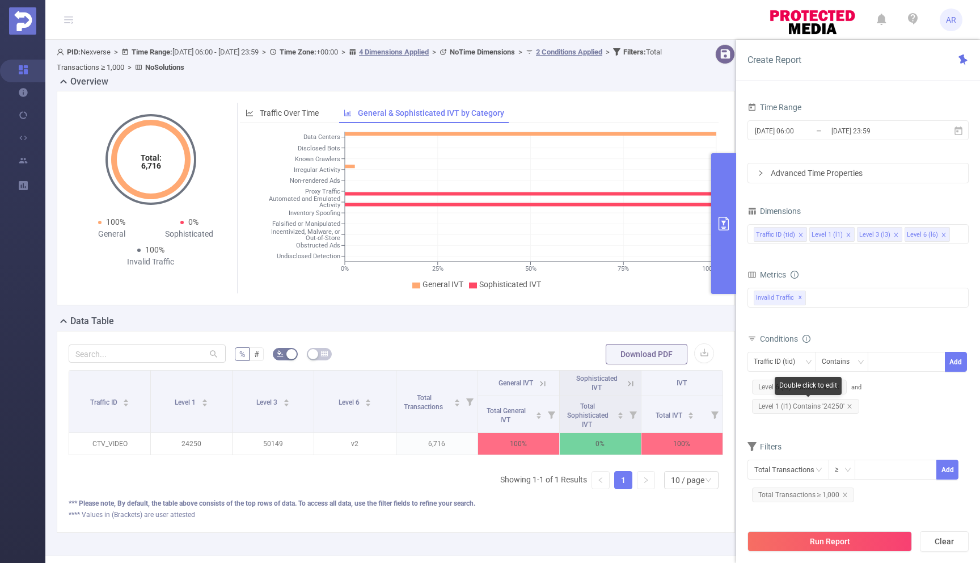
click at [852, 403] on span "Level 1 (l1) Contains '24250'" at bounding box center [805, 406] width 107 height 15
click at [849, 404] on icon "icon: close" at bounding box center [850, 406] width 4 height 4
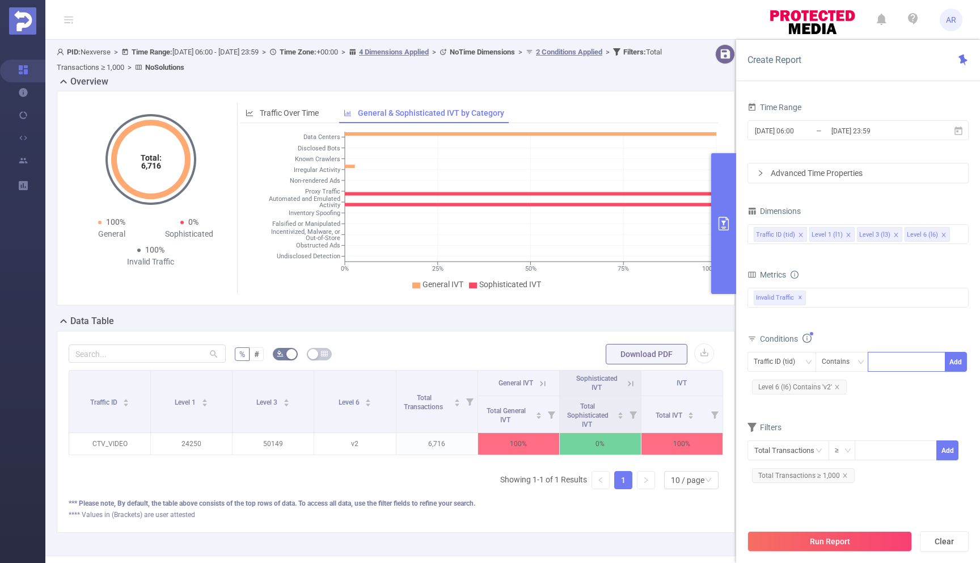
click at [885, 361] on div at bounding box center [906, 361] width 65 height 19
type input "CTV"
click at [887, 382] on li "CTV" at bounding box center [907, 385] width 78 height 18
click at [951, 363] on button "Add" at bounding box center [956, 362] width 22 height 20
click at [821, 544] on button "Run Report" at bounding box center [830, 541] width 165 height 20
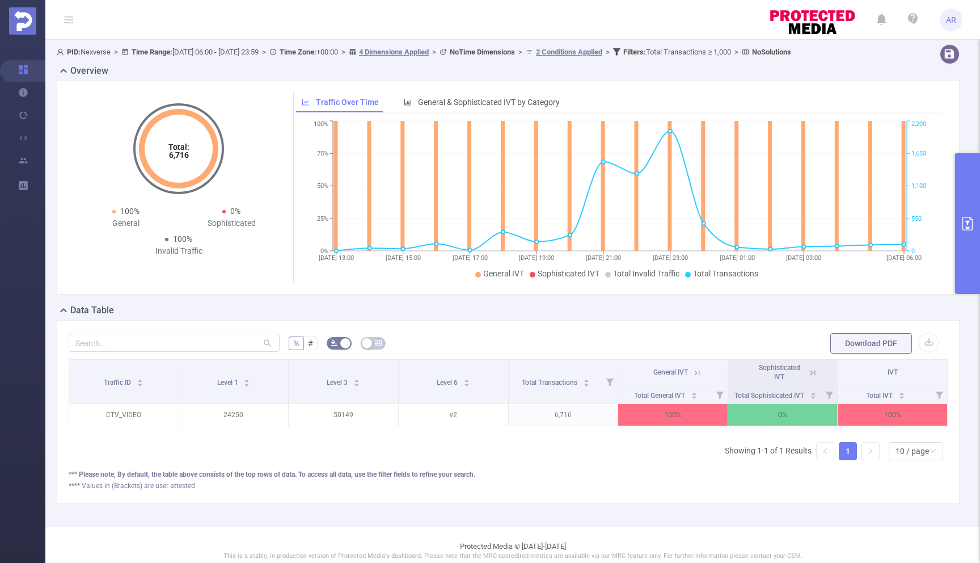
click at [971, 235] on button "primary" at bounding box center [967, 223] width 25 height 141
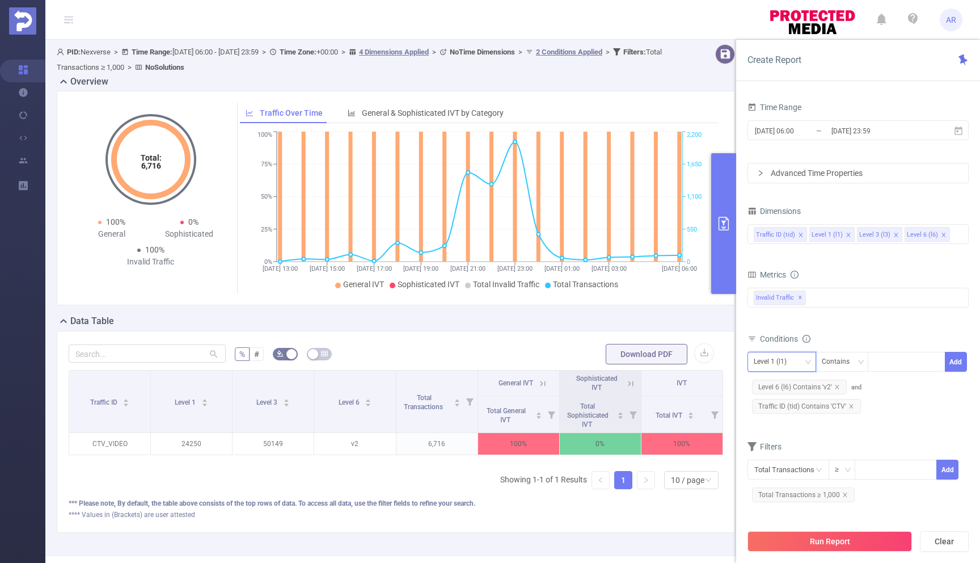
click at [797, 364] on div "Level 1 (l1)" at bounding box center [782, 361] width 56 height 19
click at [905, 434] on form "Dimensions Traffic ID (tid) Level 1 (l1) Level 3 (l3) Level 6 (l6) Metrics bp_t…" at bounding box center [858, 358] width 221 height 310
click at [954, 235] on div "Traffic ID (tid) Level 1 (l1) Level 3 (l3) Level 6 (l6)" at bounding box center [858, 234] width 209 height 19
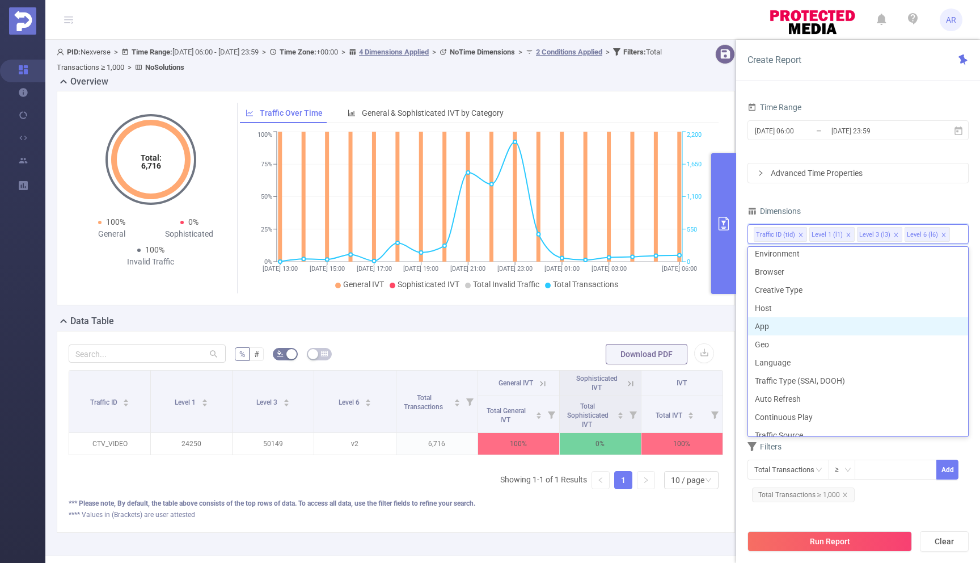
scroll to position [178, 0]
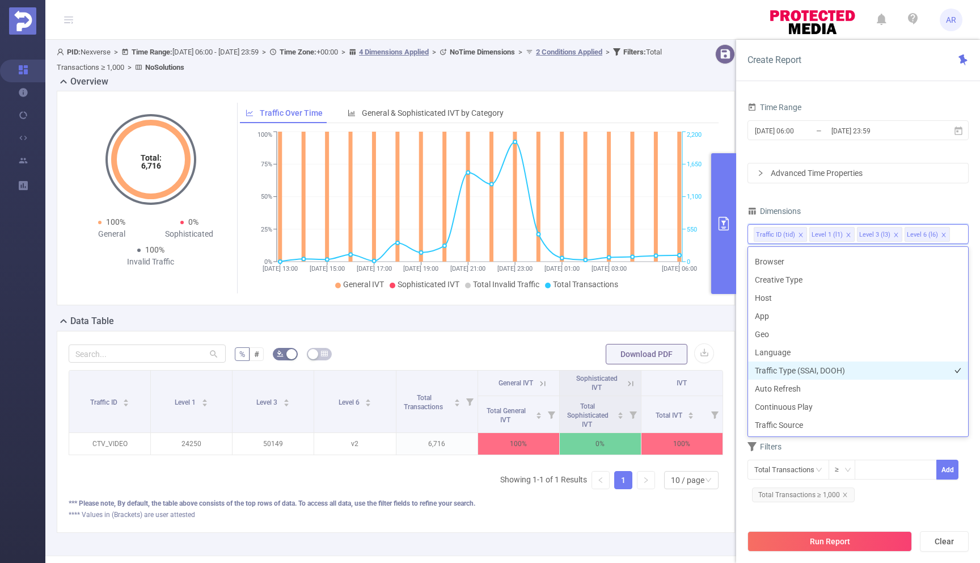
click at [796, 372] on li "Traffic Type (SSAI, DOOH)" at bounding box center [858, 370] width 220 height 18
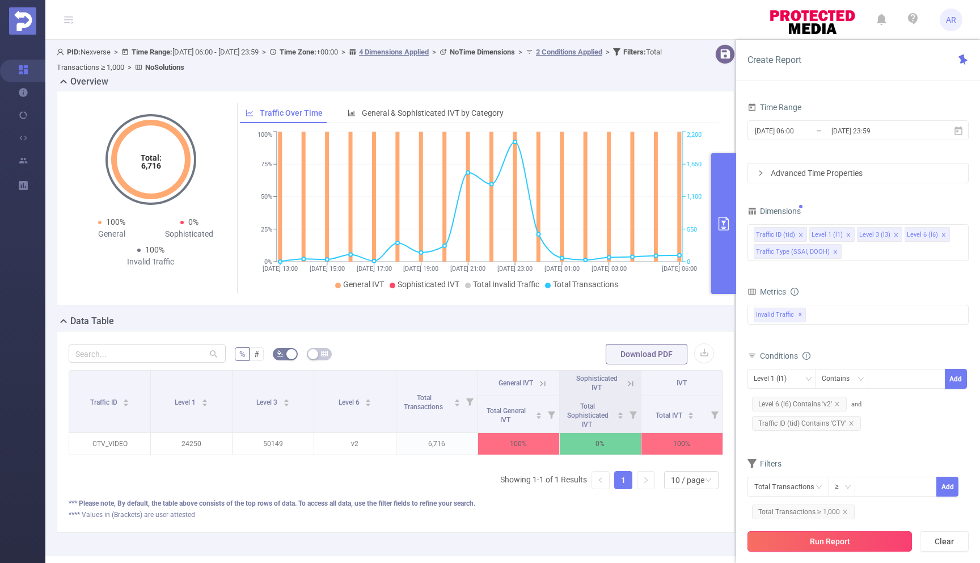
click at [851, 537] on button "Run Report" at bounding box center [830, 541] width 165 height 20
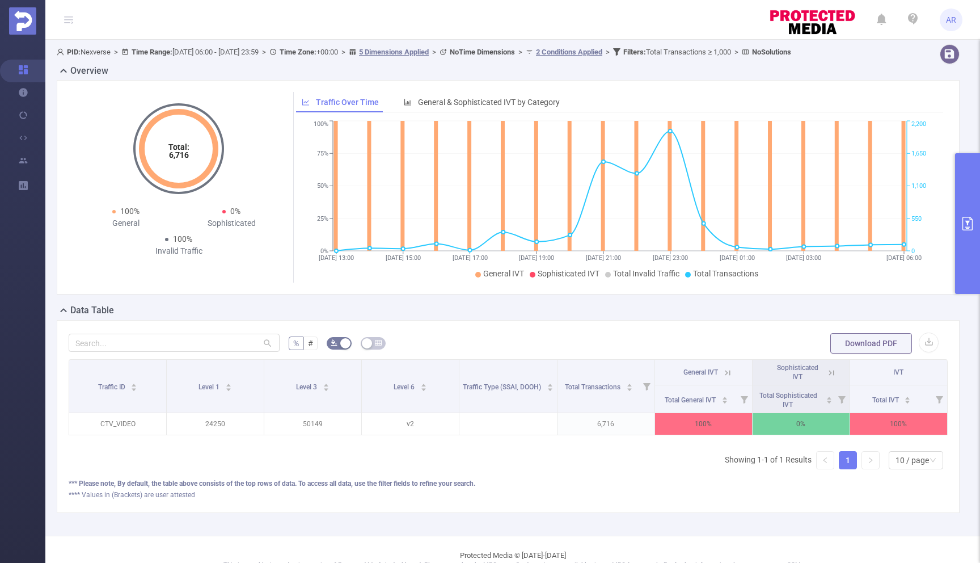
click at [967, 199] on button "primary" at bounding box center [967, 223] width 25 height 141
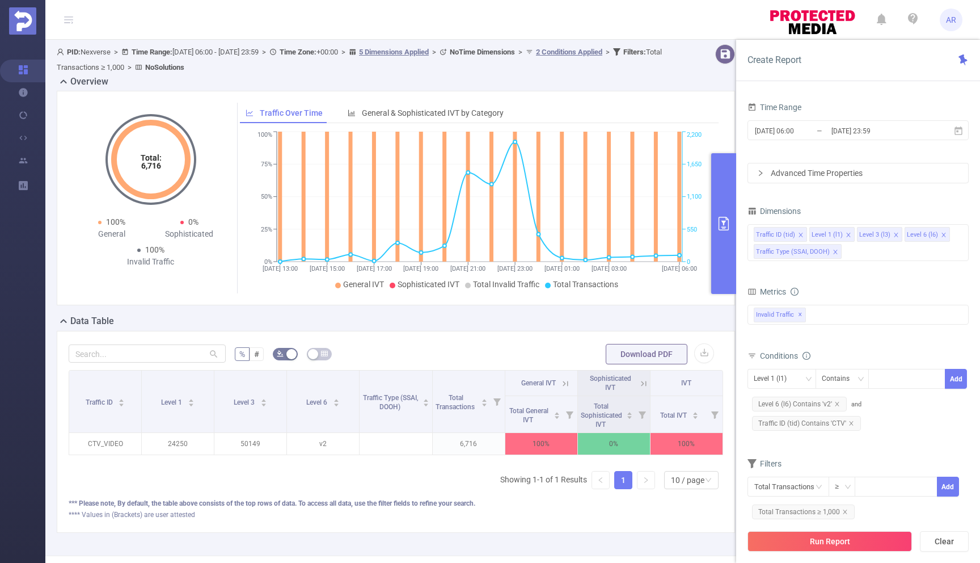
click at [852, 285] on div "Metrics" at bounding box center [858, 293] width 221 height 19
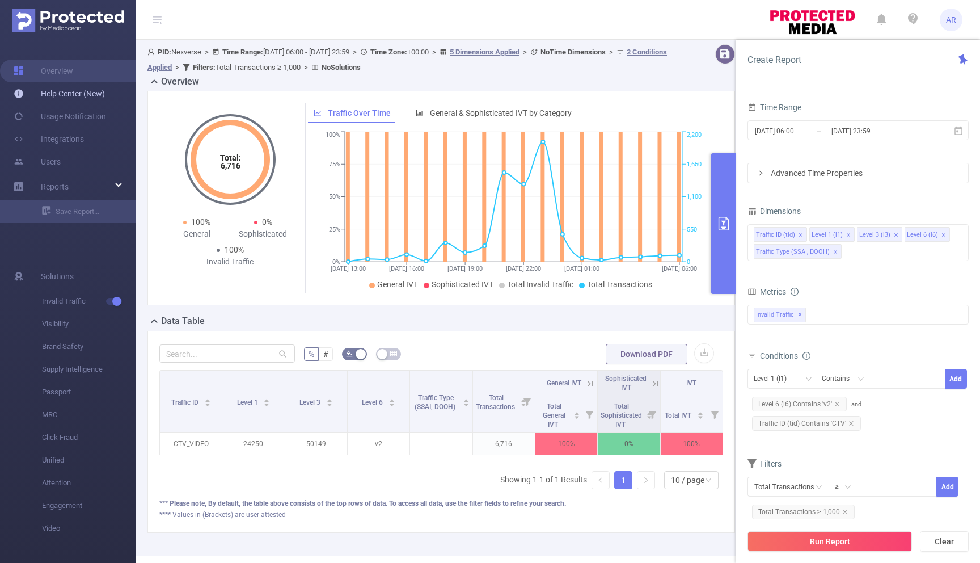
click at [53, 91] on link "Help Center (New)" at bounding box center [59, 93] width 91 height 23
